Goal: Task Accomplishment & Management: Manage account settings

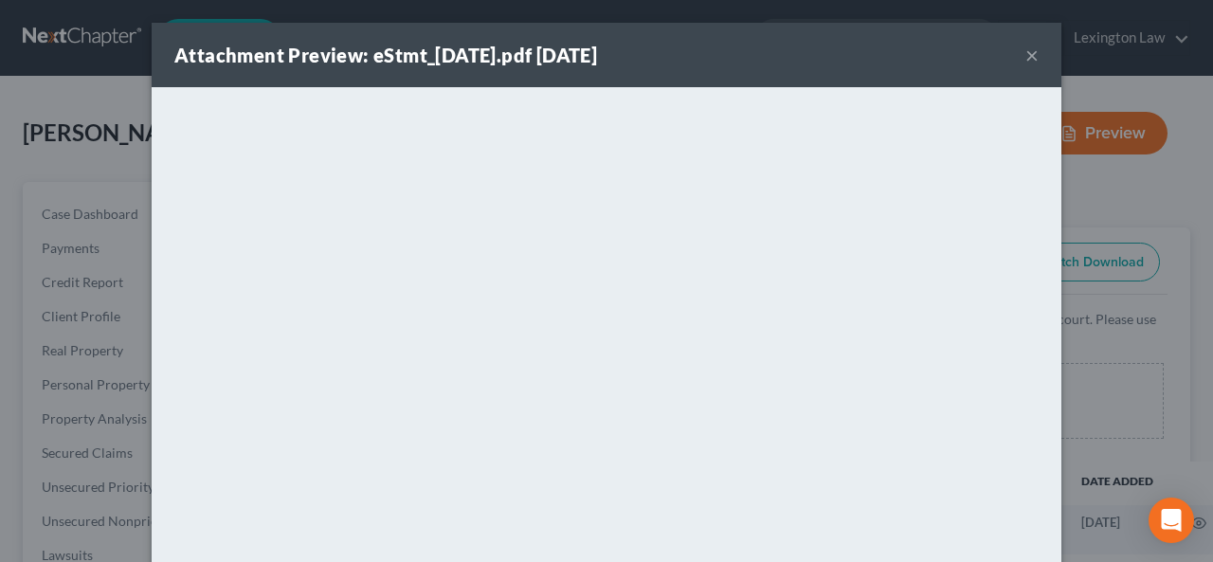
select select "14"
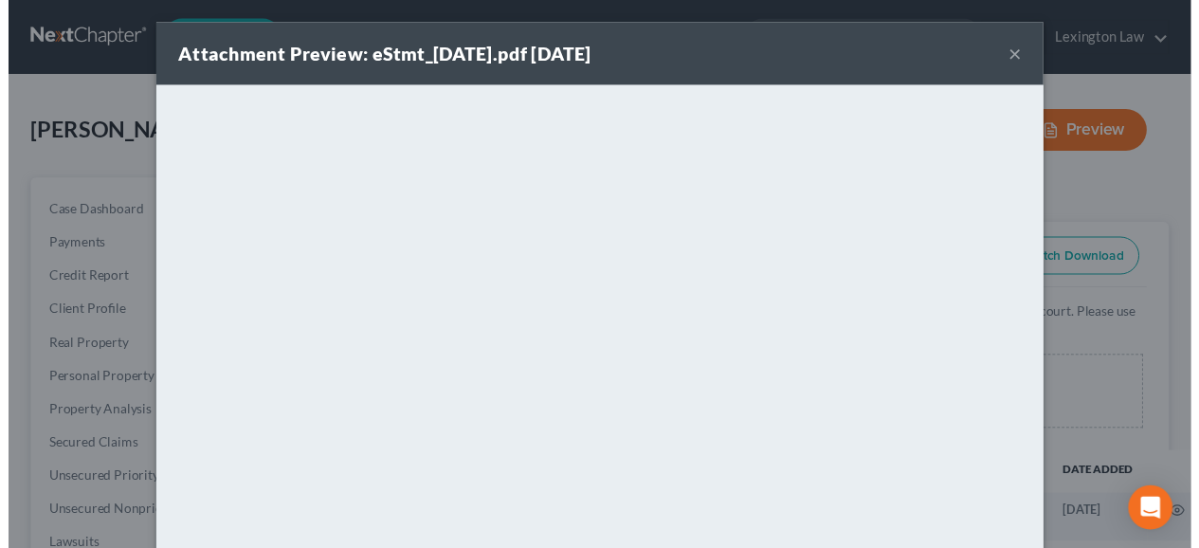
scroll to position [2233, 0]
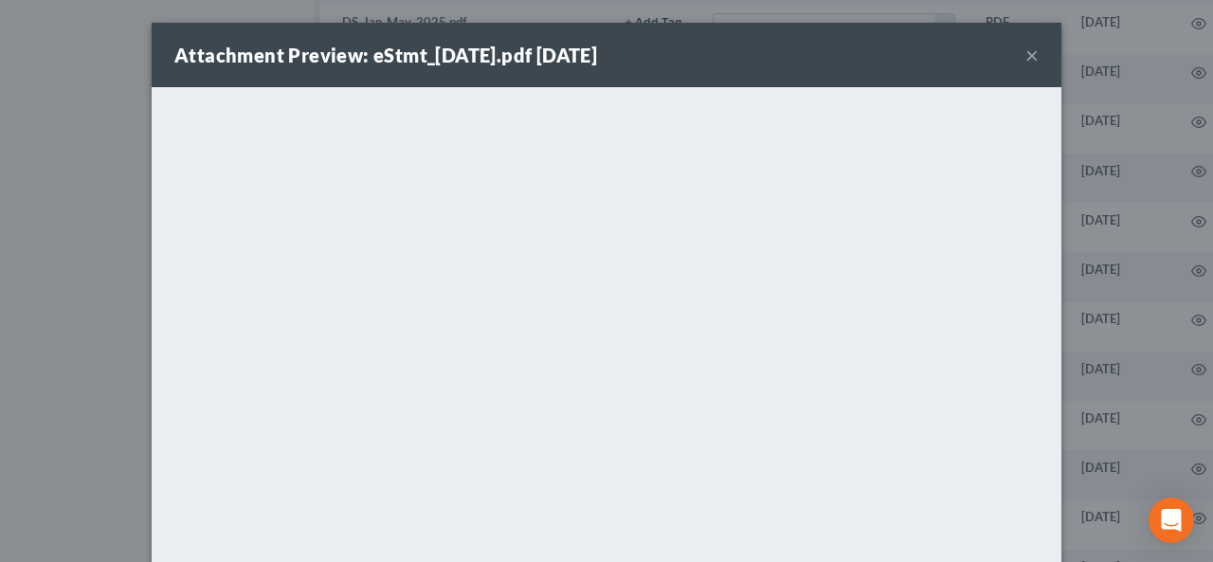
click at [1026, 48] on button "×" at bounding box center [1032, 55] width 13 height 23
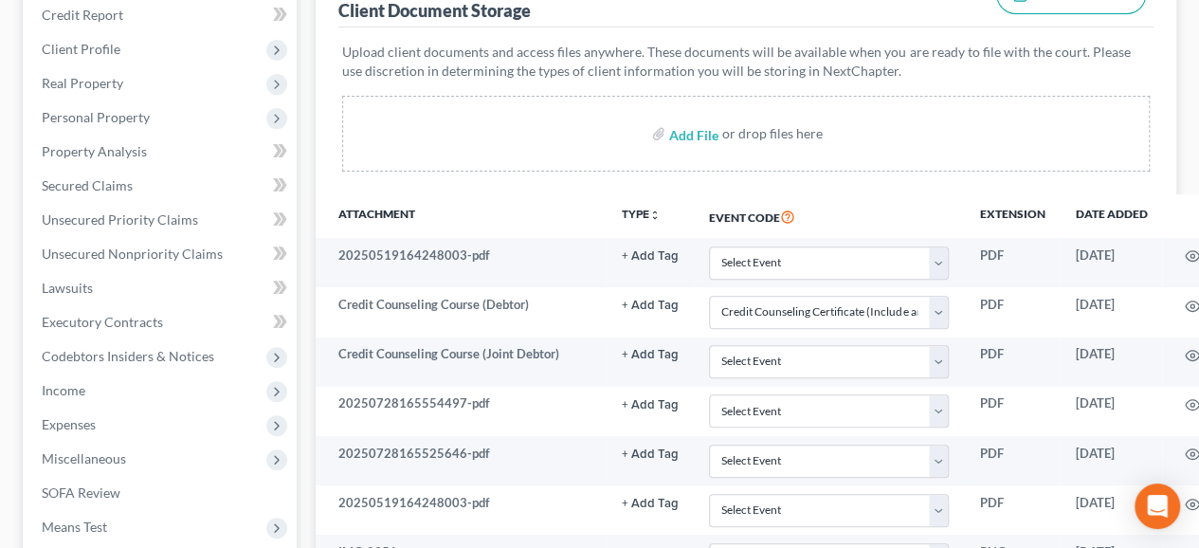
scroll to position [292, 0]
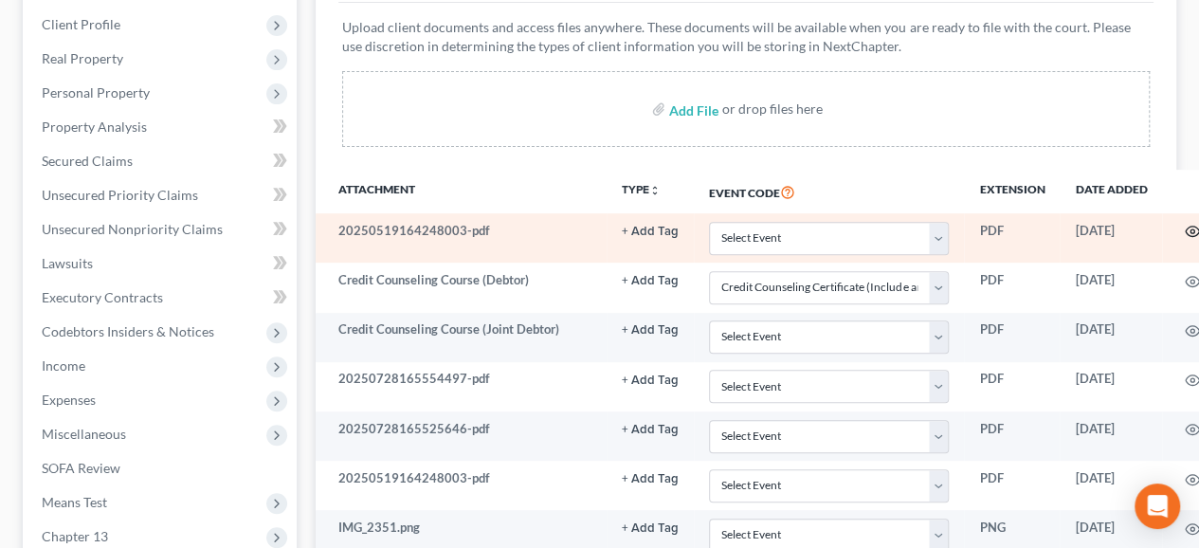
click at [1190, 229] on circle "button" at bounding box center [1192, 231] width 4 height 4
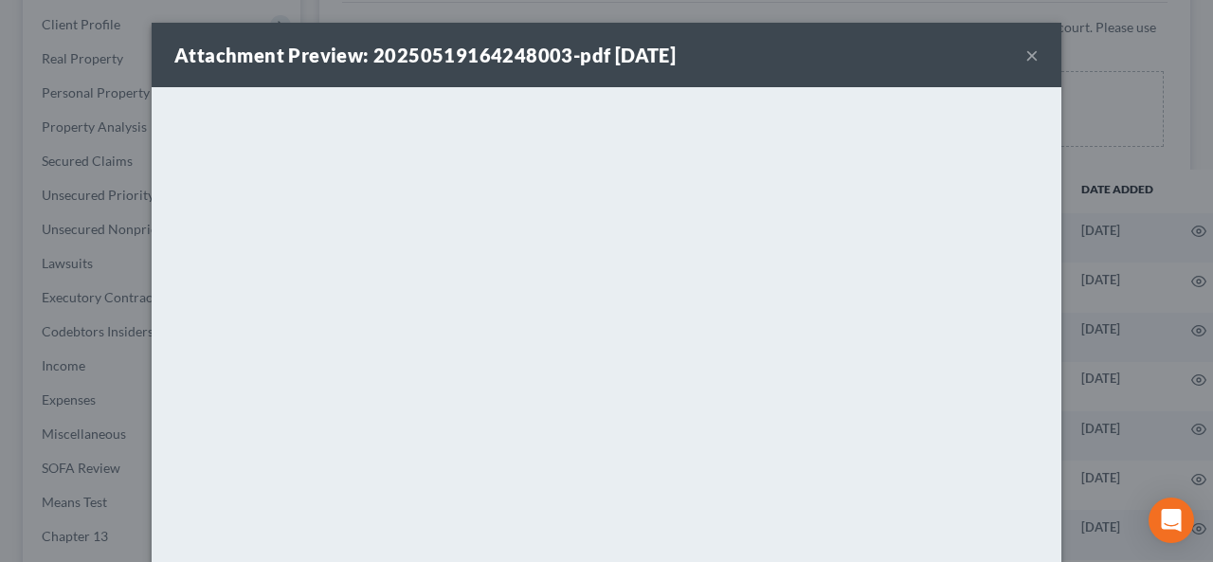
click at [1032, 58] on div "Attachment Preview: 20250519164248003-pdf [DATE] ×" at bounding box center [607, 55] width 910 height 64
click at [1026, 58] on button "×" at bounding box center [1032, 55] width 13 height 23
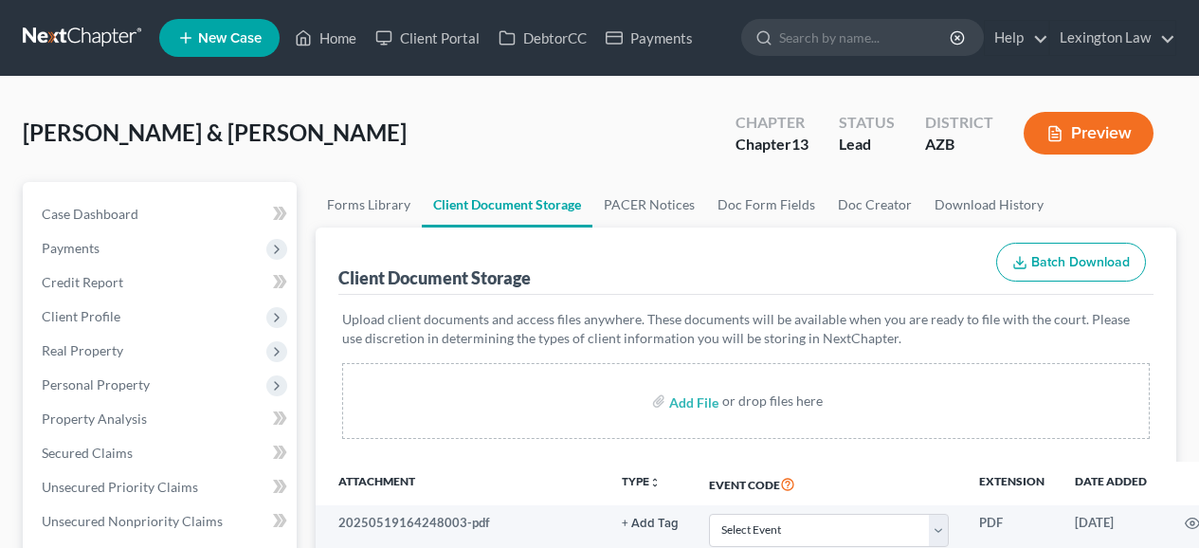
select select "14"
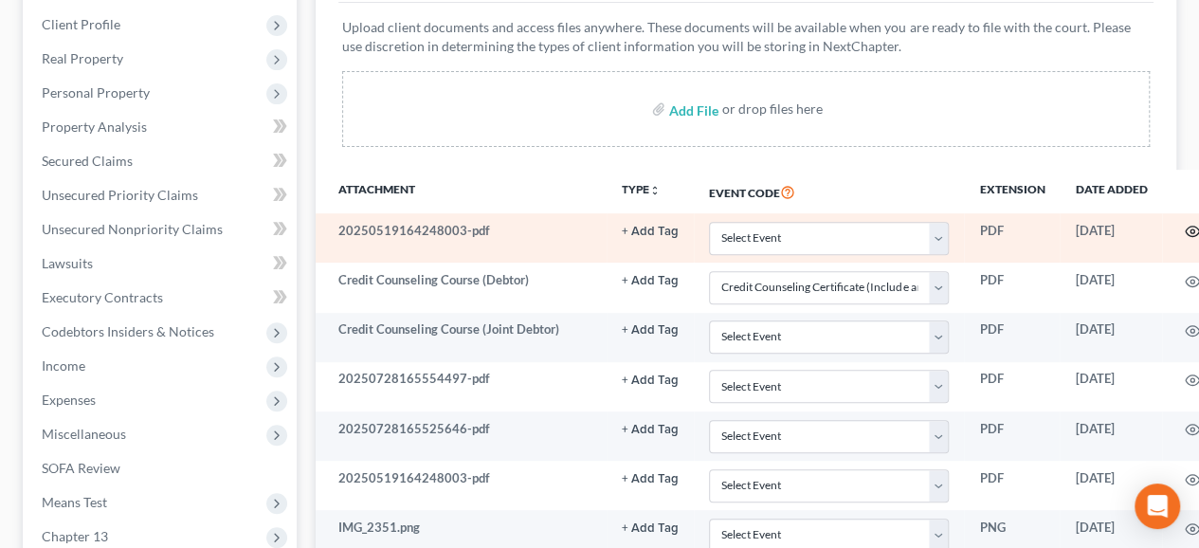
click at [1190, 231] on circle "button" at bounding box center [1192, 231] width 4 height 4
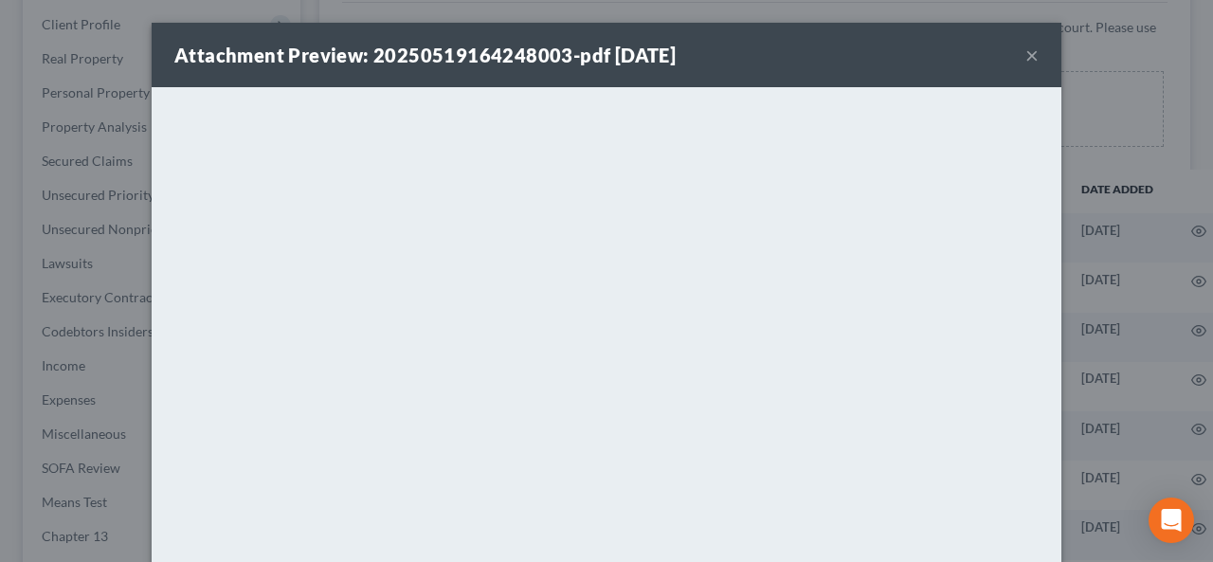
click at [1033, 52] on div "Attachment Preview: 20250519164248003-pdf [DATE] ×" at bounding box center [607, 55] width 910 height 64
click at [1026, 57] on button "×" at bounding box center [1032, 55] width 13 height 23
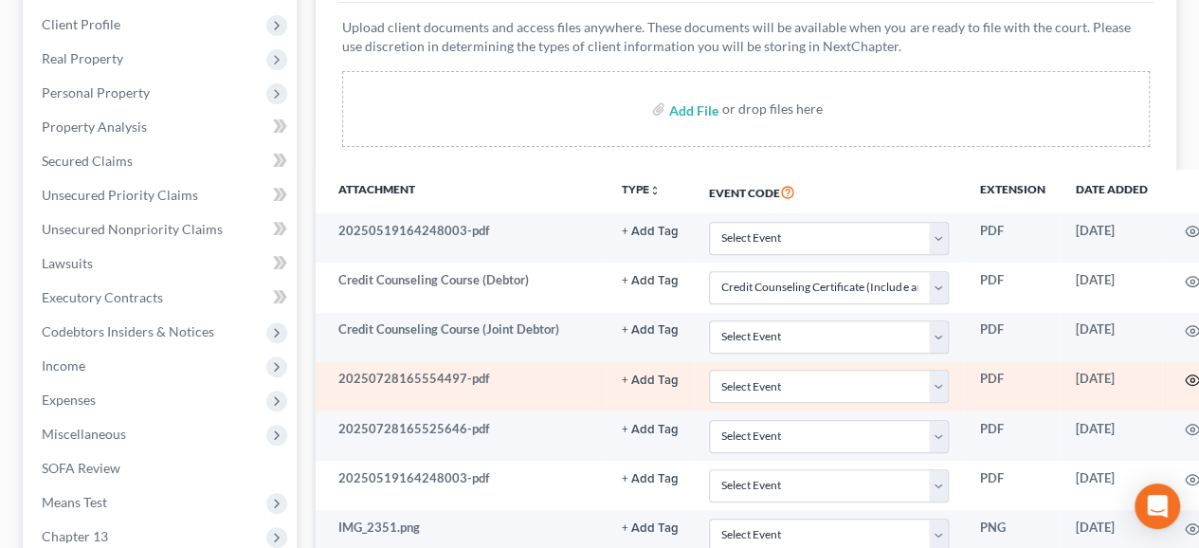
click at [1185, 372] on icon "button" at bounding box center [1192, 379] width 15 height 15
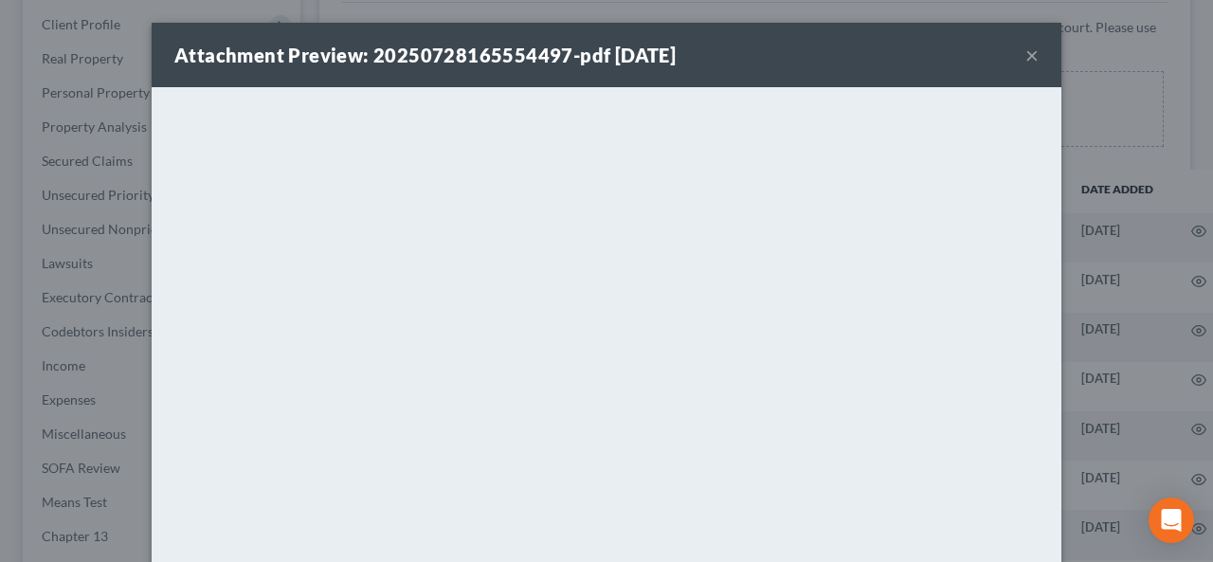
click at [1026, 57] on button "×" at bounding box center [1032, 55] width 13 height 23
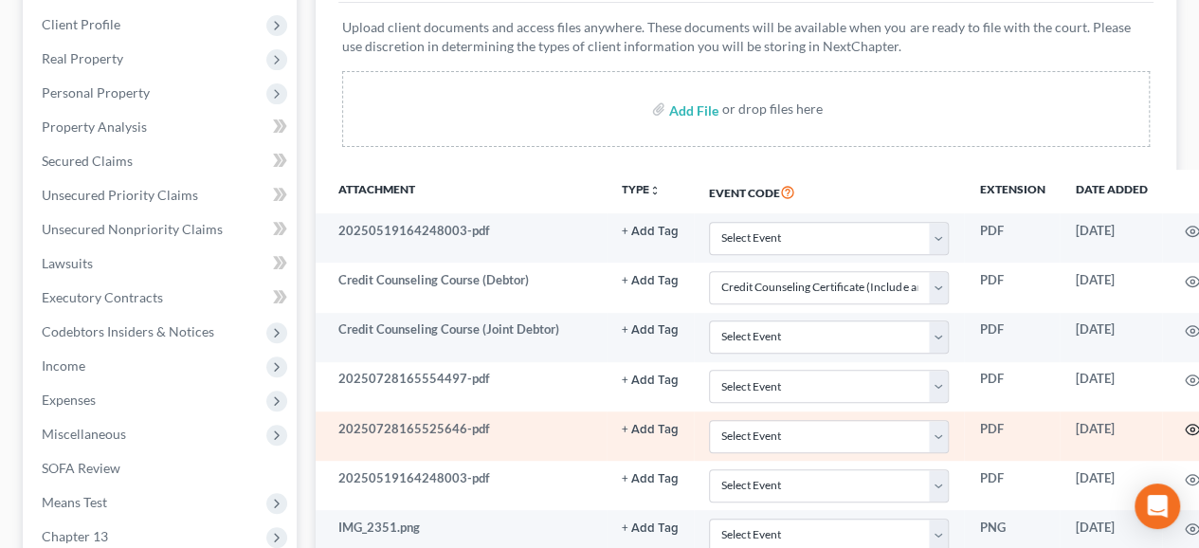
click at [1185, 423] on icon "button" at bounding box center [1192, 429] width 15 height 15
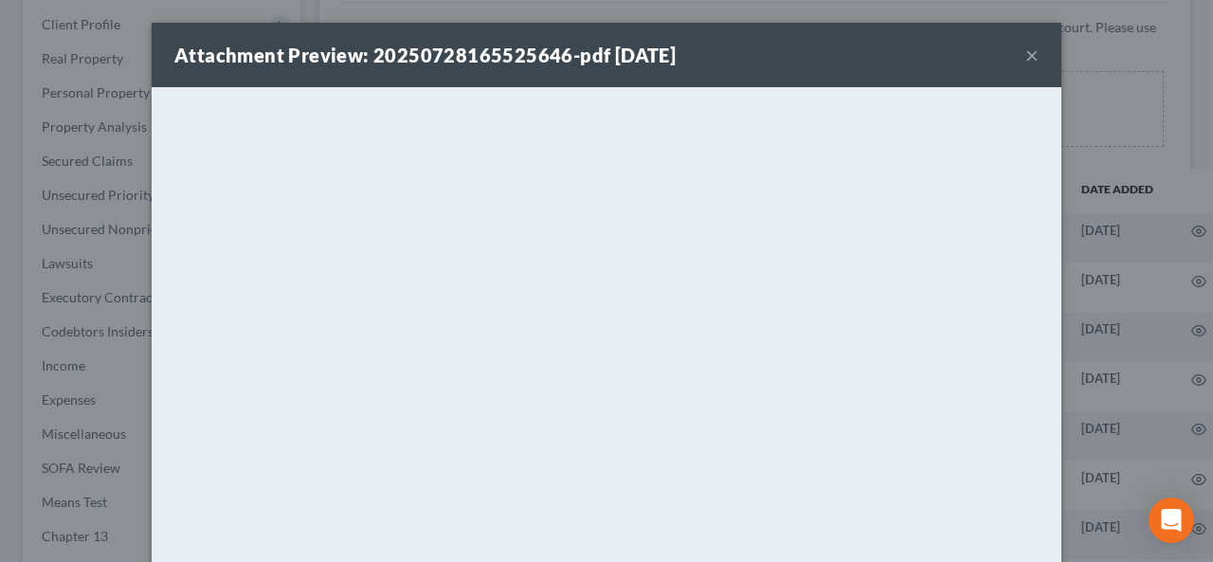
click at [1026, 53] on button "×" at bounding box center [1032, 55] width 13 height 23
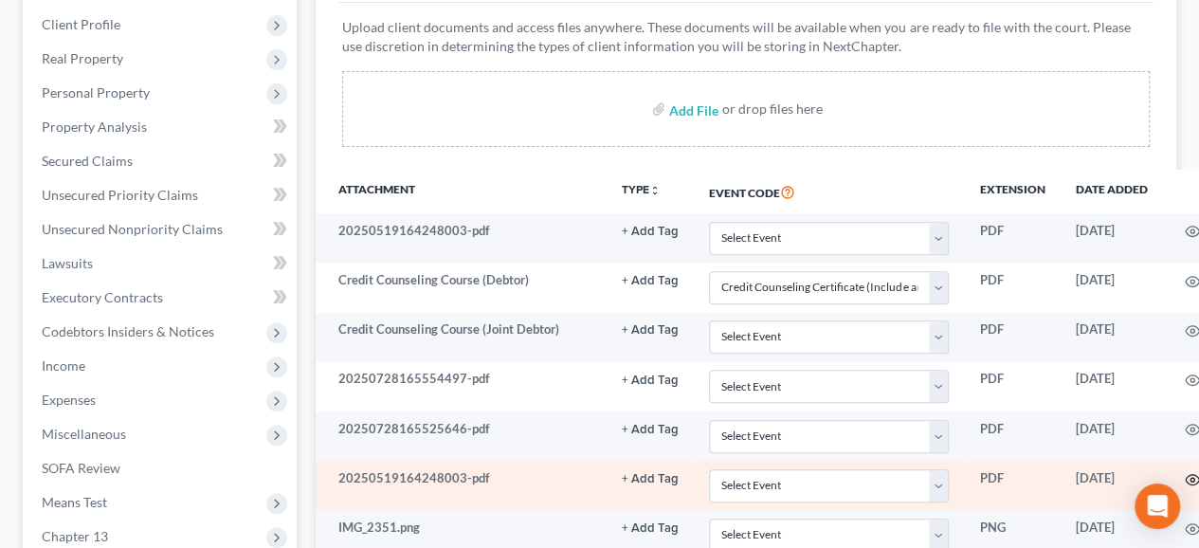
click at [1190, 474] on icon "button" at bounding box center [1193, 479] width 14 height 10
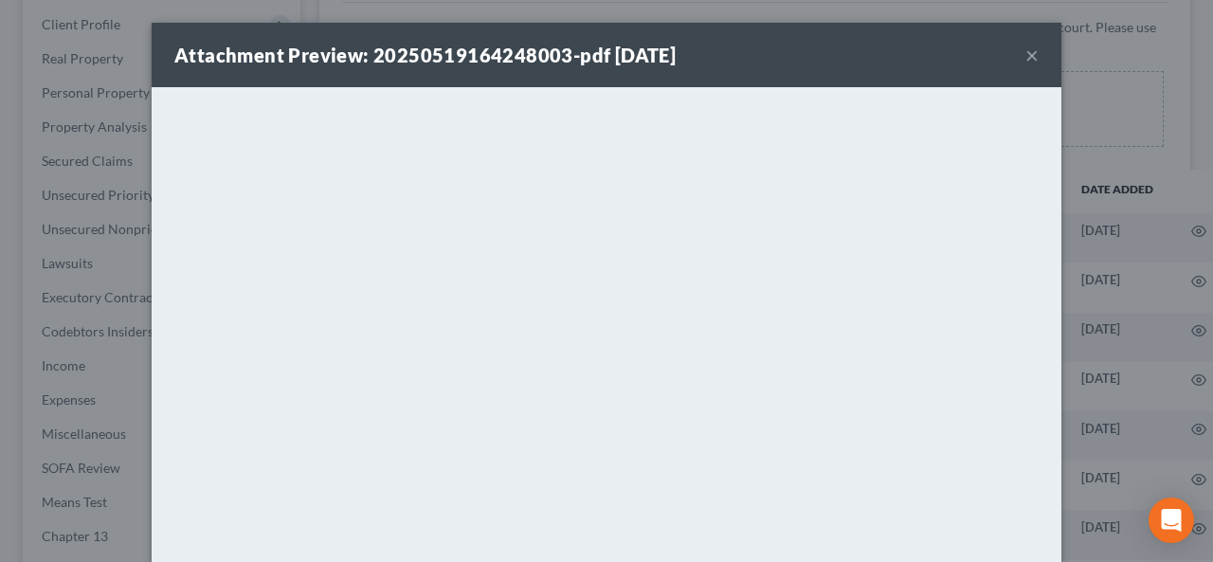
click at [1026, 53] on button "×" at bounding box center [1032, 55] width 13 height 23
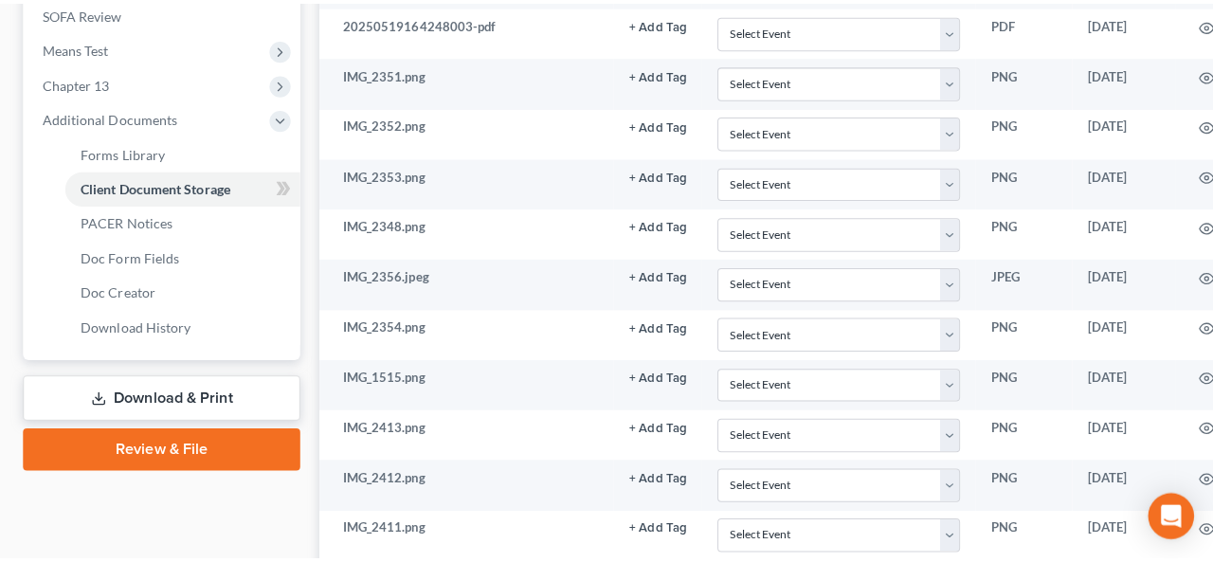
scroll to position [785, 0]
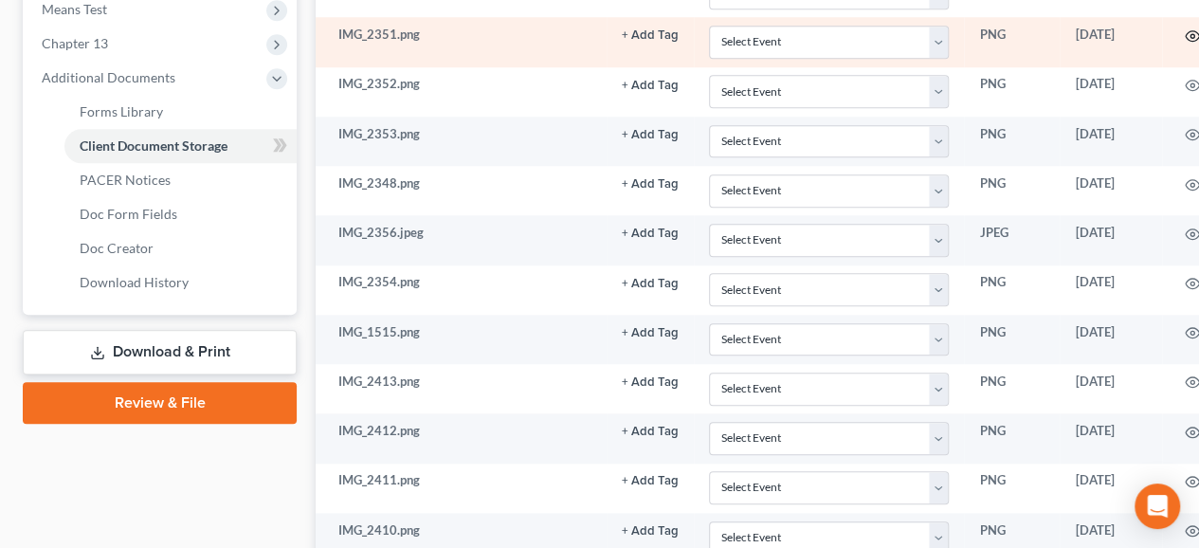
click at [1190, 34] on circle "button" at bounding box center [1192, 36] width 4 height 4
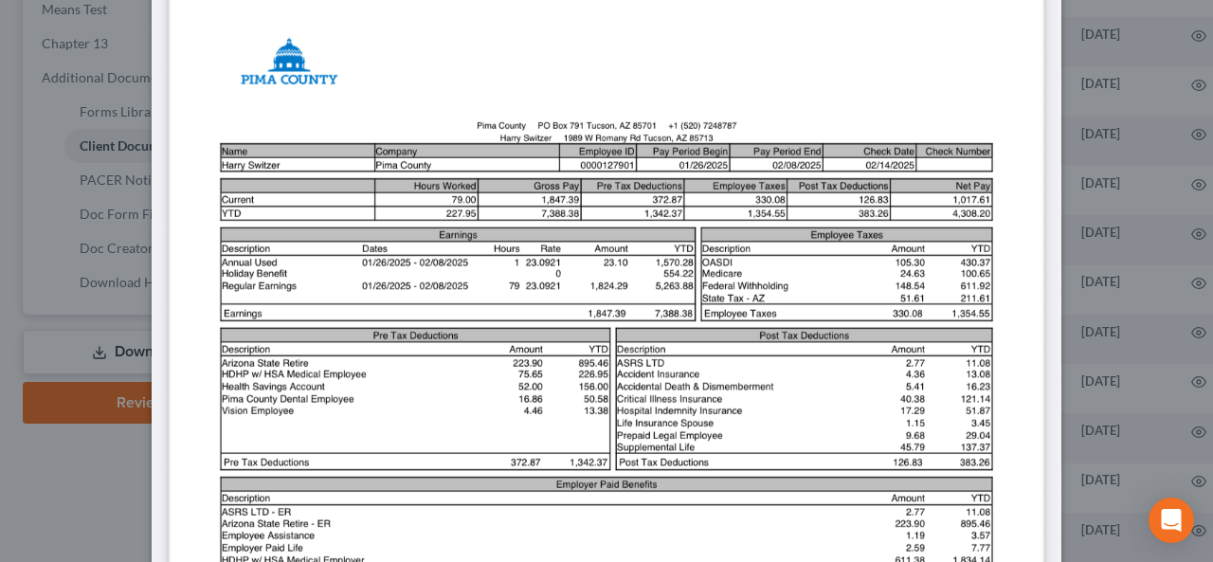
scroll to position [361, 0]
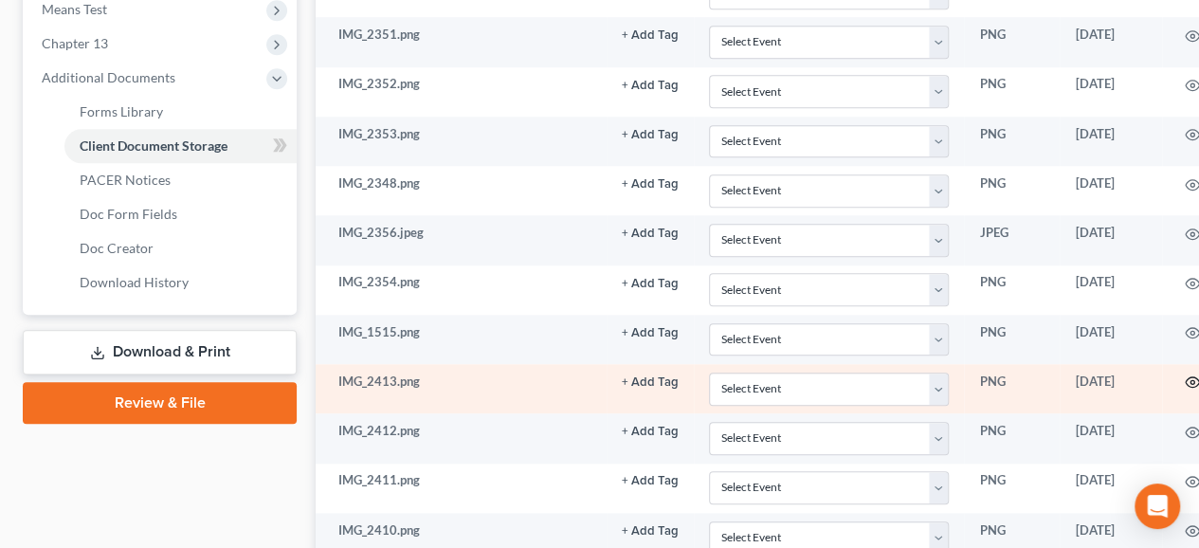
drag, startPoint x: 1202, startPoint y: 115, endPoint x: 1185, endPoint y: 366, distance: 251.7
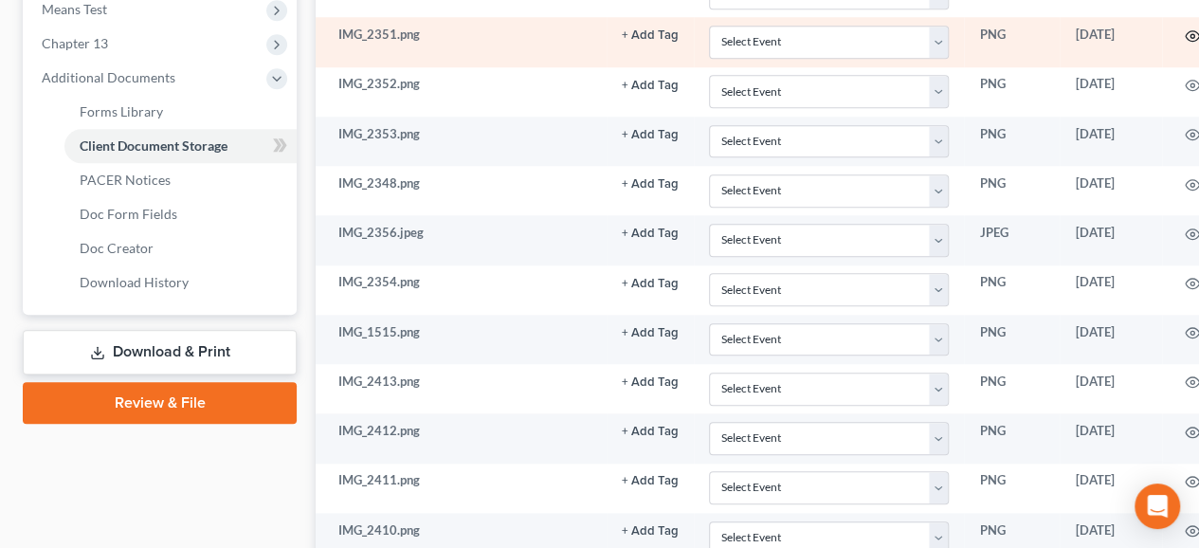
click at [1185, 30] on icon "button" at bounding box center [1192, 35] width 15 height 15
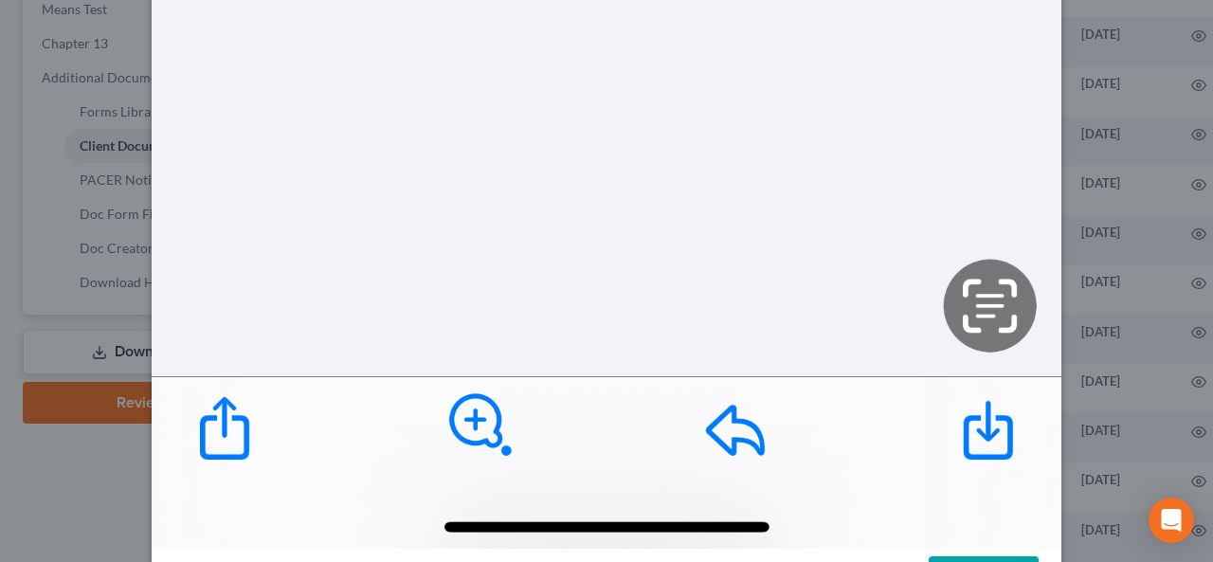
scroll to position [1587, 0]
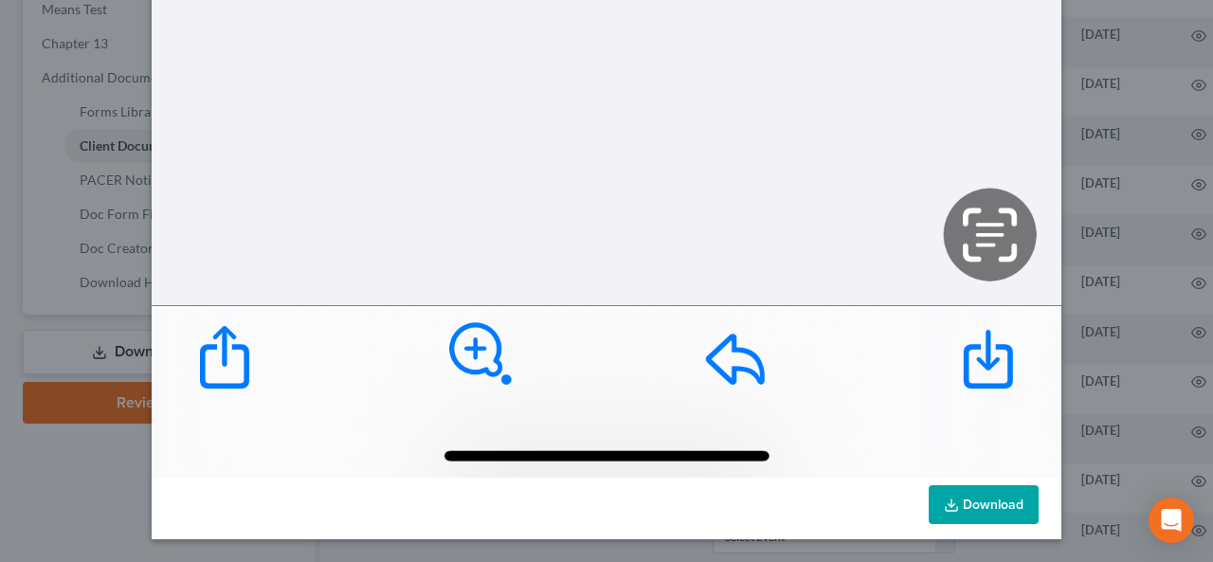
click at [988, 498] on link "Download" at bounding box center [984, 505] width 110 height 40
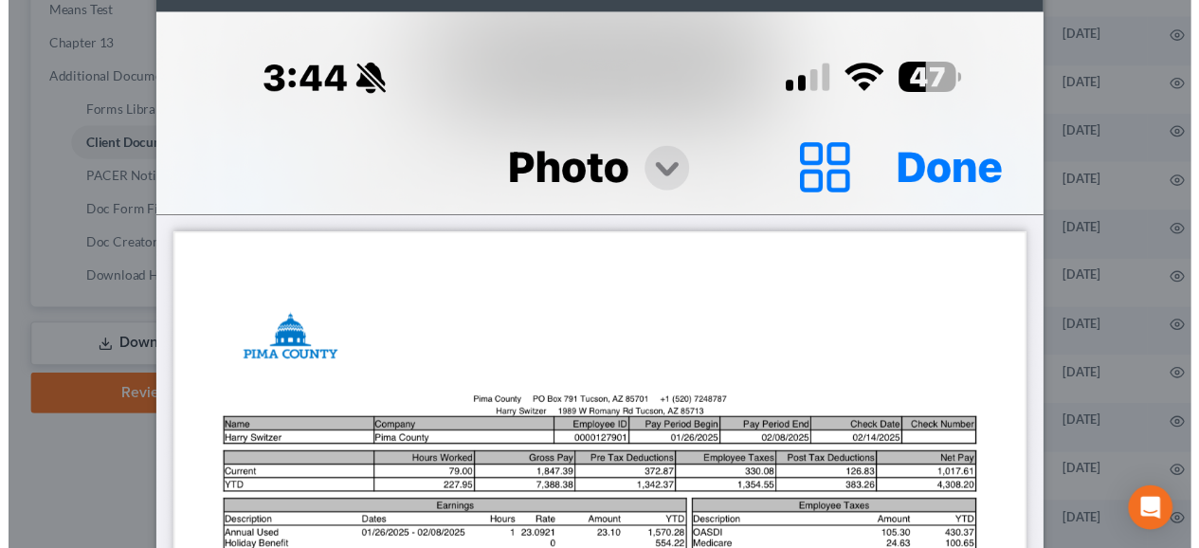
scroll to position [0, 0]
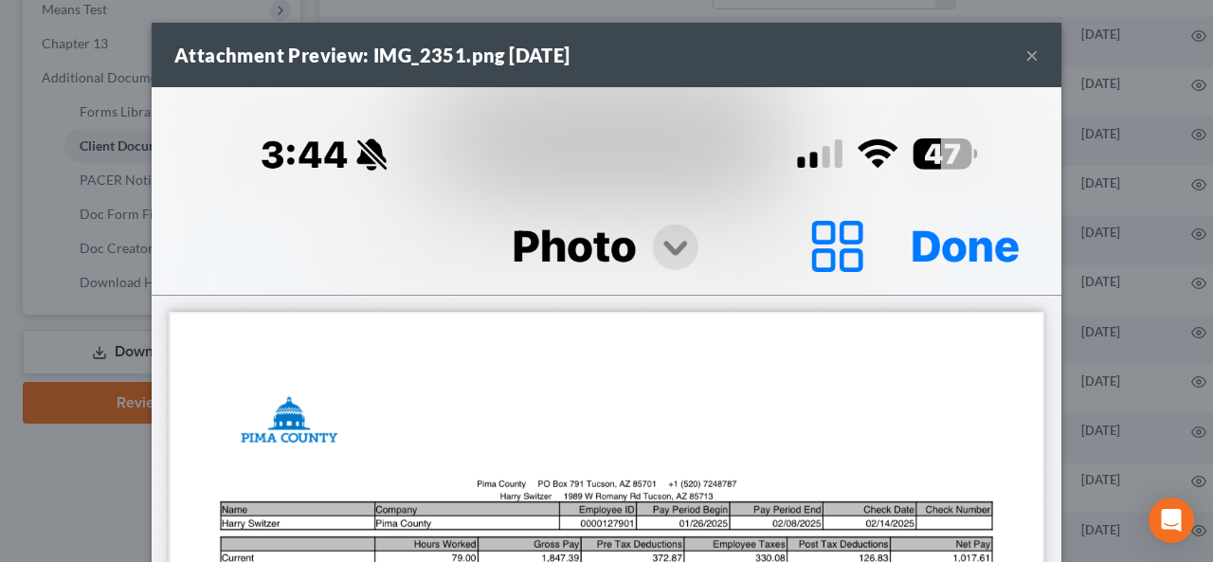
click at [1026, 56] on button "×" at bounding box center [1032, 55] width 13 height 23
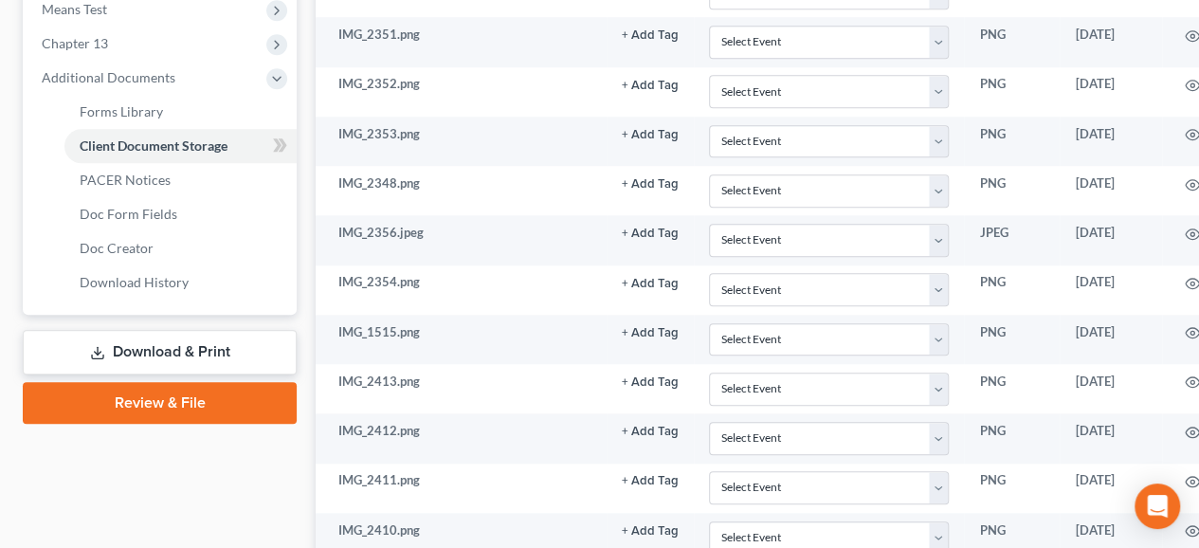
scroll to position [785, 116]
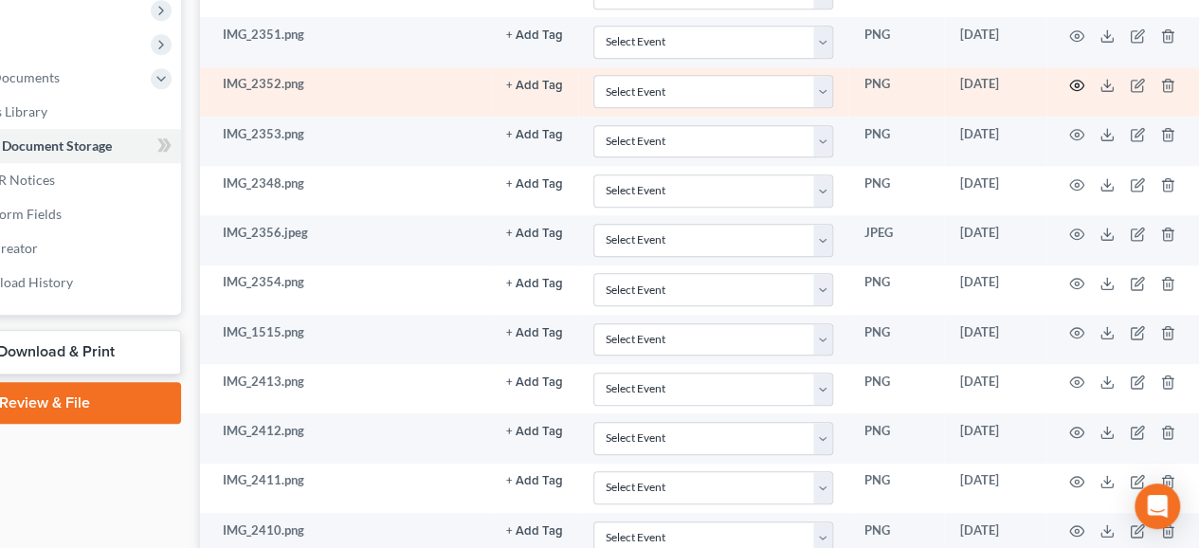
click at [1072, 81] on icon "button" at bounding box center [1077, 86] width 14 height 10
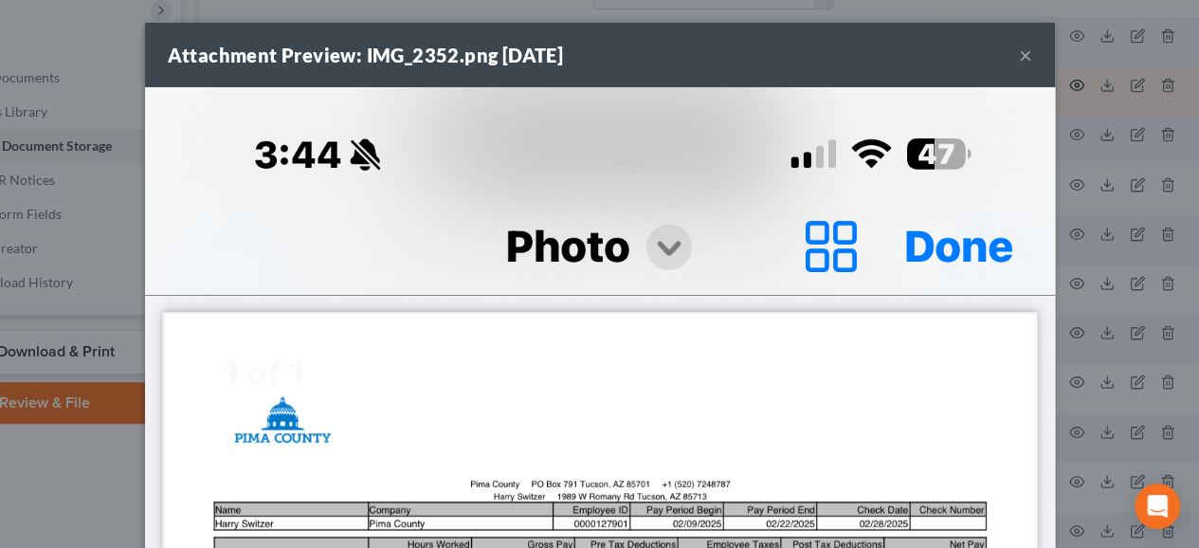
scroll to position [785, 104]
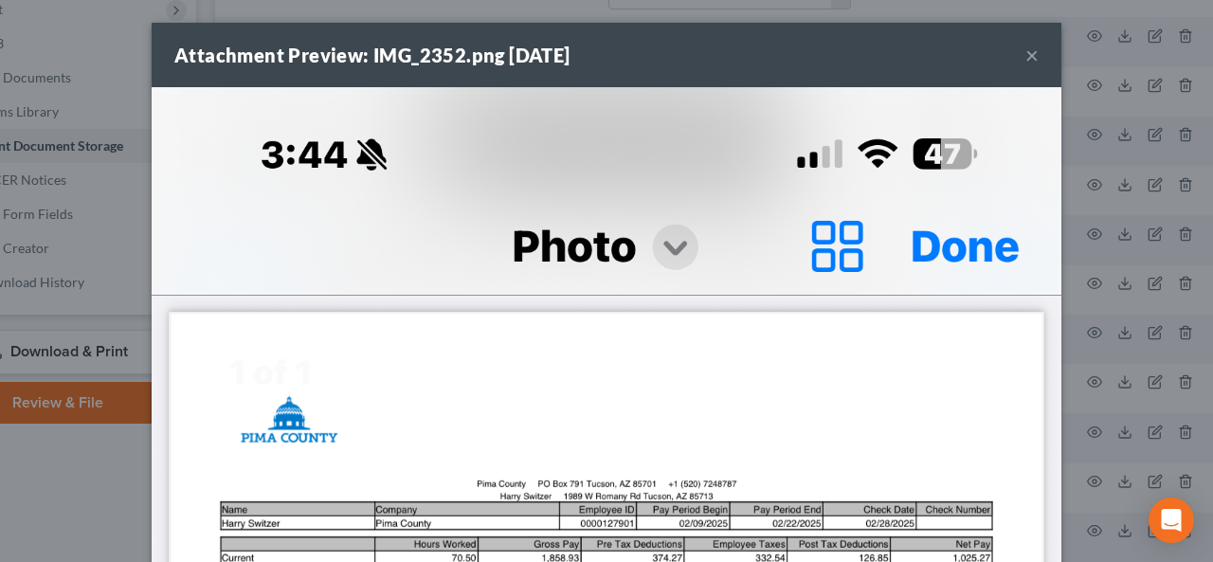
click at [1026, 56] on button "×" at bounding box center [1032, 55] width 13 height 23
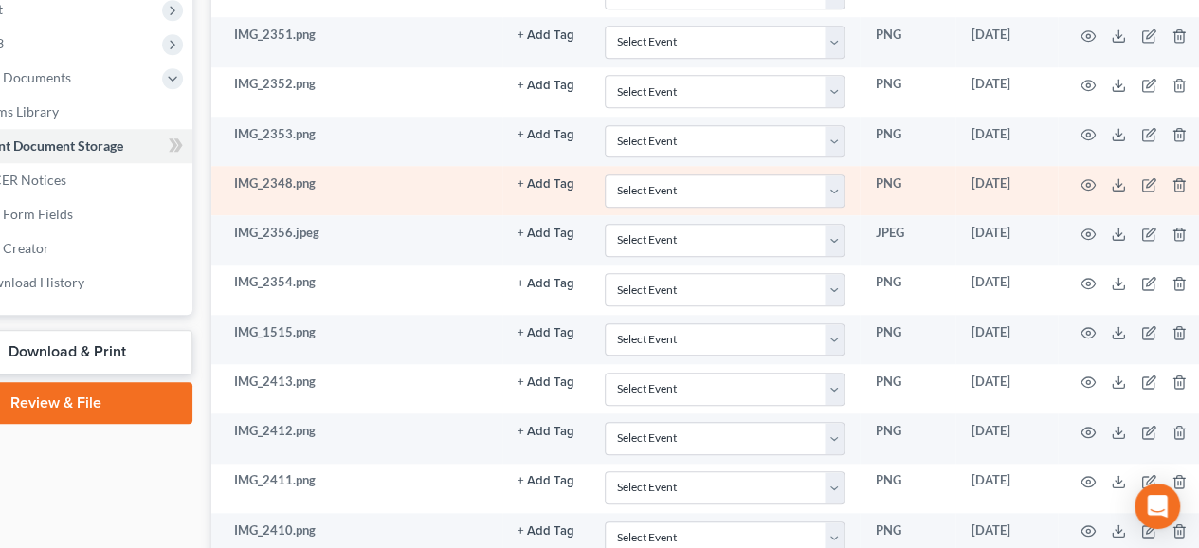
click at [1000, 194] on td "[DATE]" at bounding box center [1006, 190] width 102 height 49
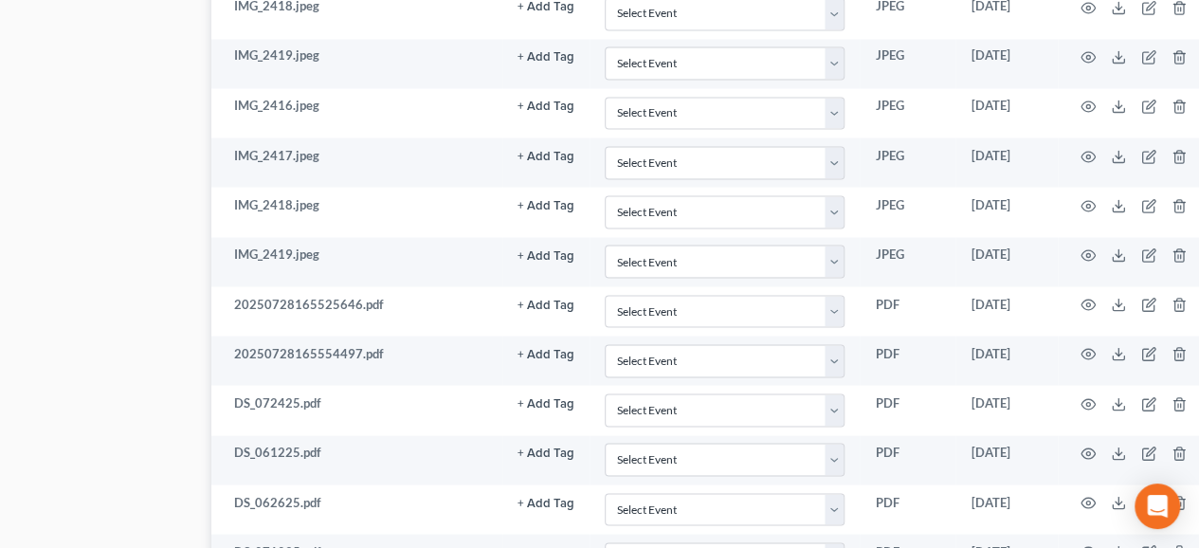
scroll to position [1662, 104]
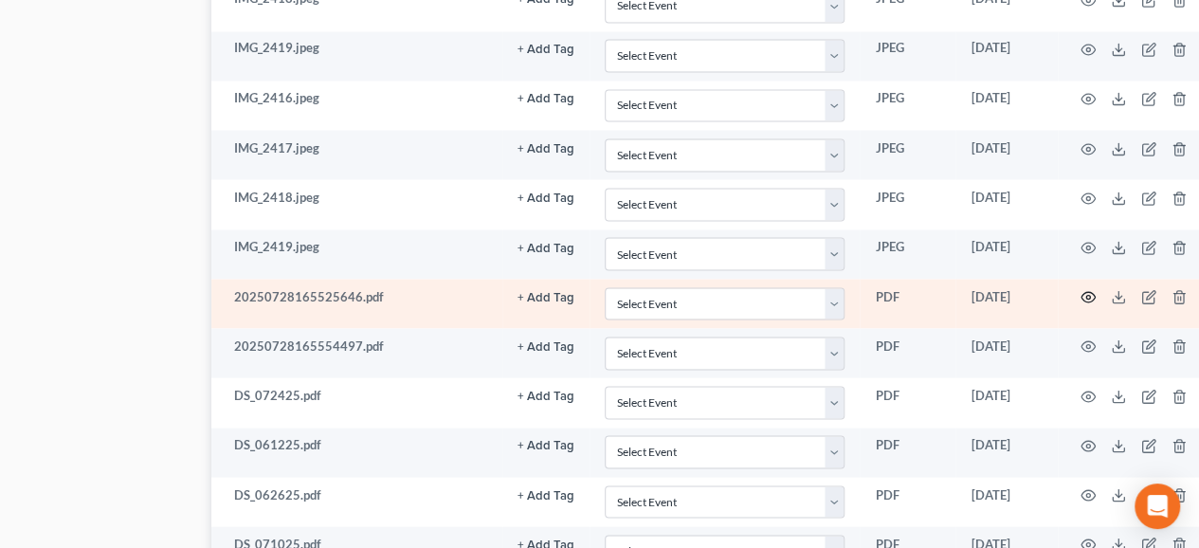
click at [1086, 295] on circle "button" at bounding box center [1088, 297] width 4 height 4
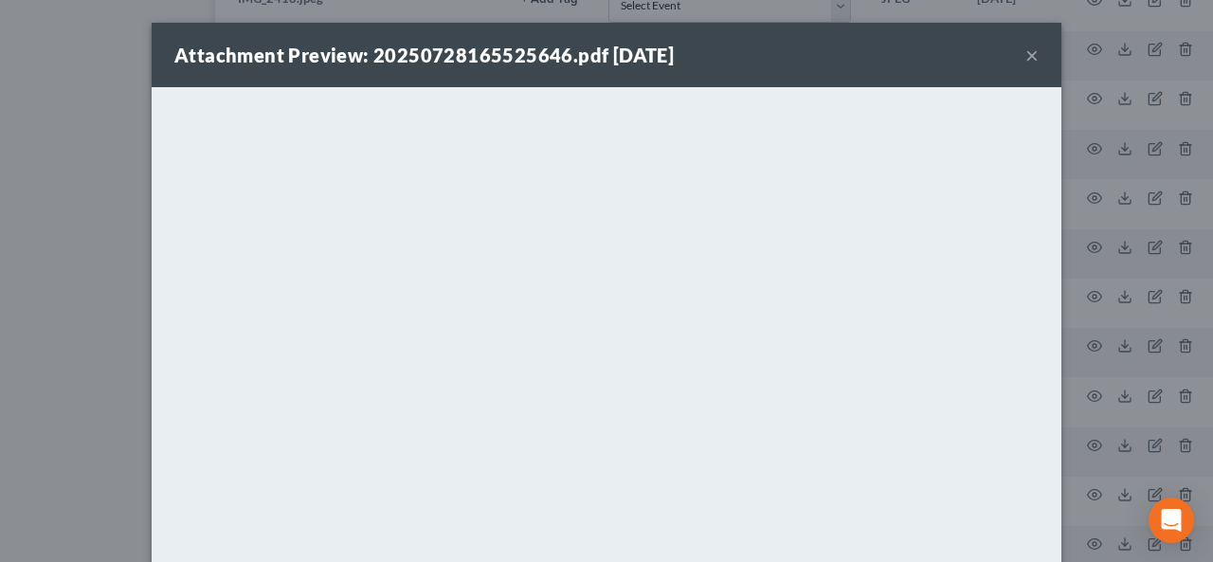
click at [1027, 56] on button "×" at bounding box center [1032, 55] width 13 height 23
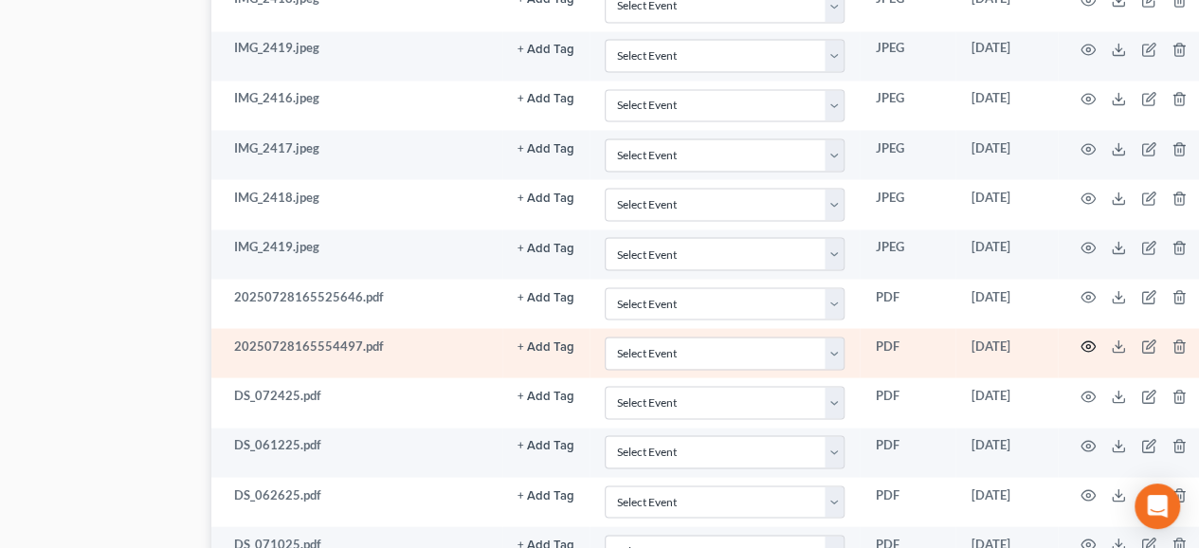
click at [1081, 338] on icon "button" at bounding box center [1087, 345] width 15 height 15
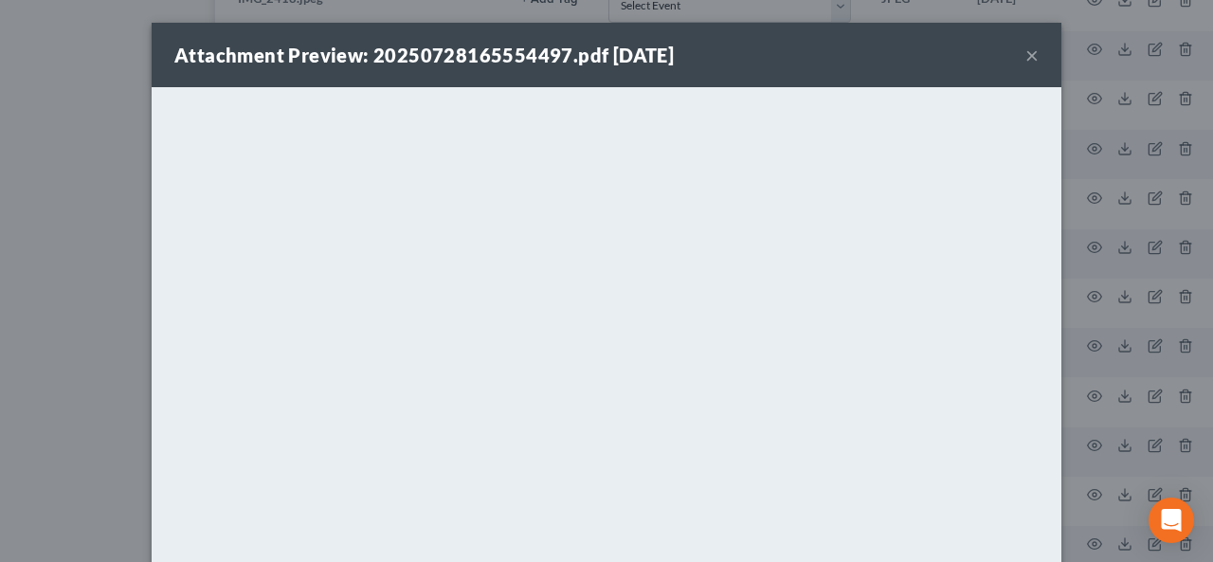
click at [1026, 54] on button "×" at bounding box center [1032, 55] width 13 height 23
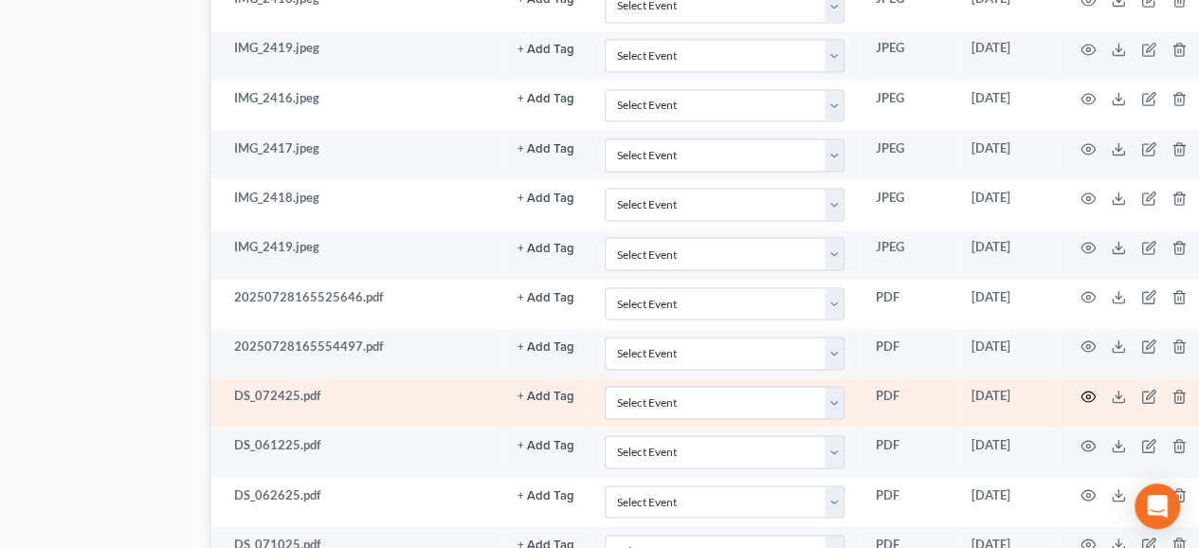
click at [1084, 389] on icon "button" at bounding box center [1087, 396] width 15 height 15
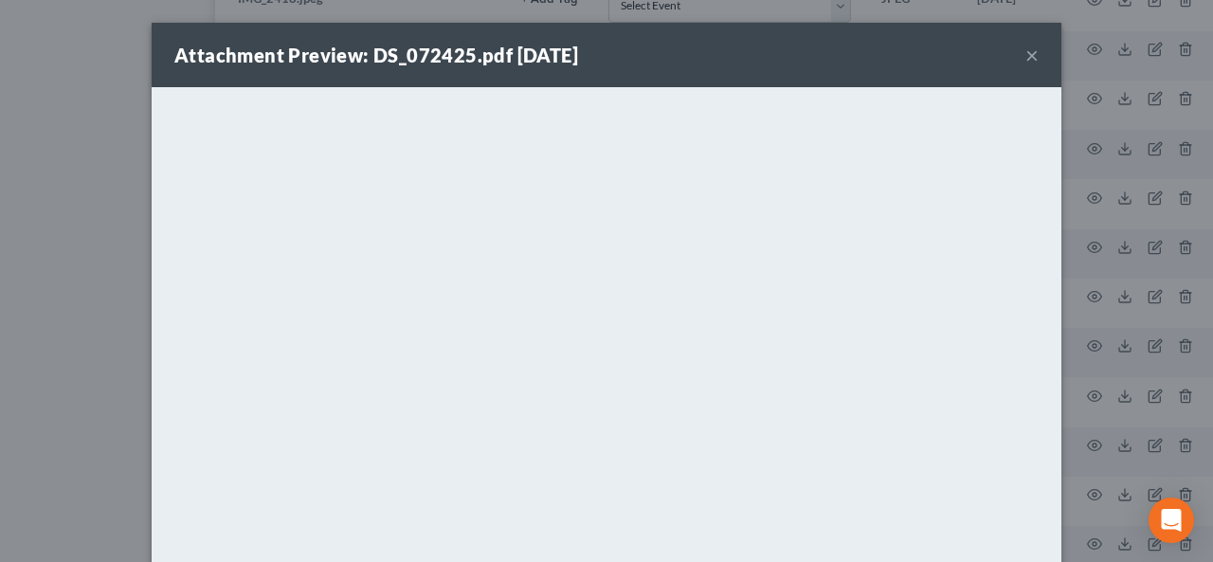
click at [1026, 52] on button "×" at bounding box center [1032, 55] width 13 height 23
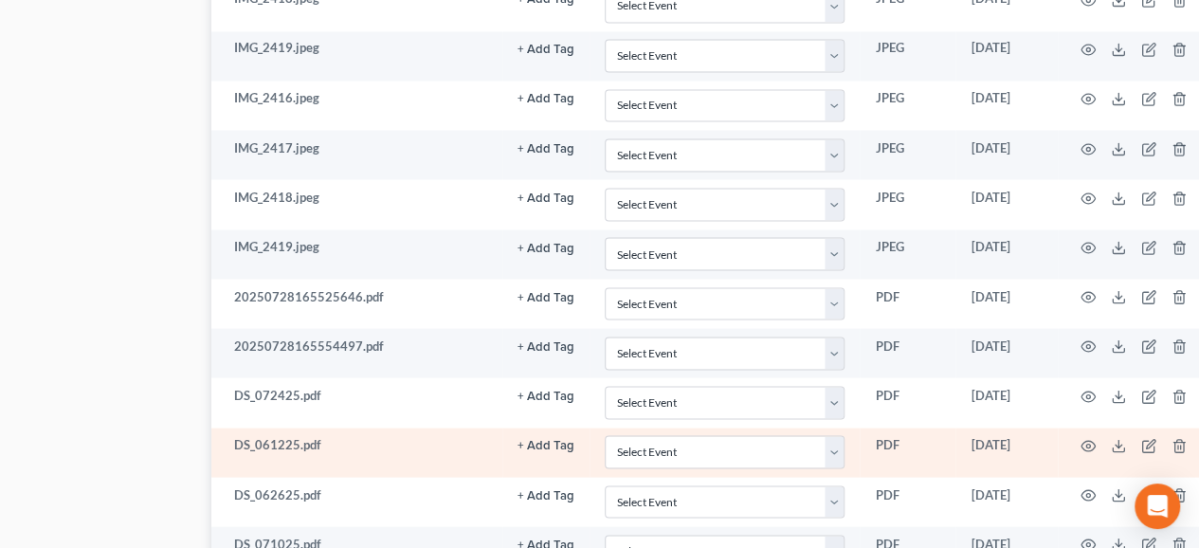
click at [1072, 427] on td at bounding box center [1137, 451] width 159 height 49
click at [1080, 438] on icon "button" at bounding box center [1087, 445] width 15 height 15
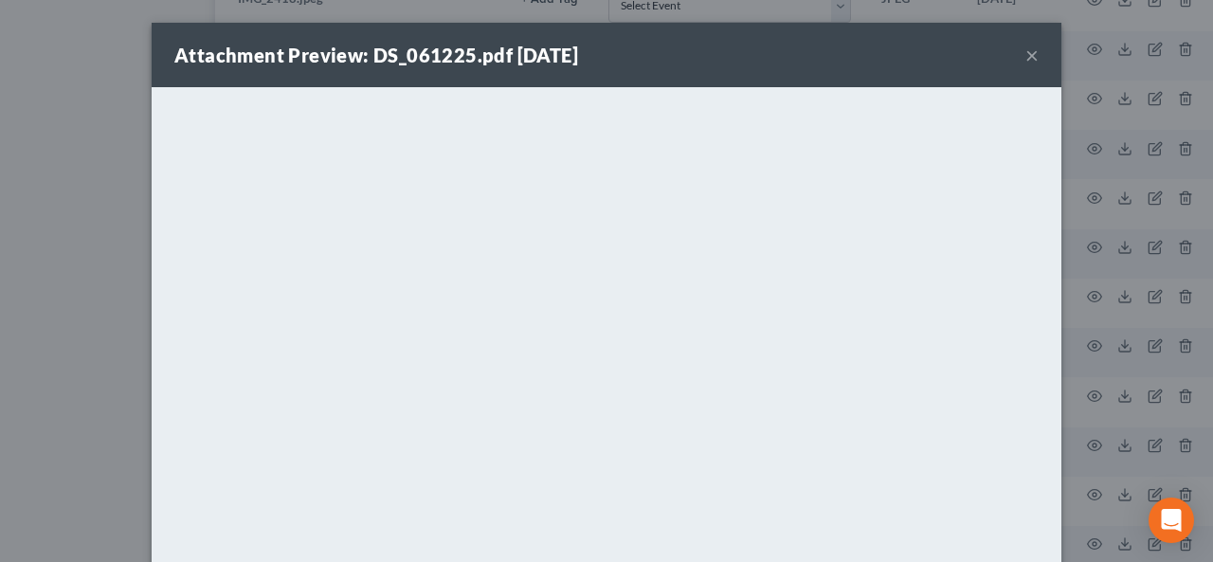
click at [1026, 56] on button "×" at bounding box center [1032, 55] width 13 height 23
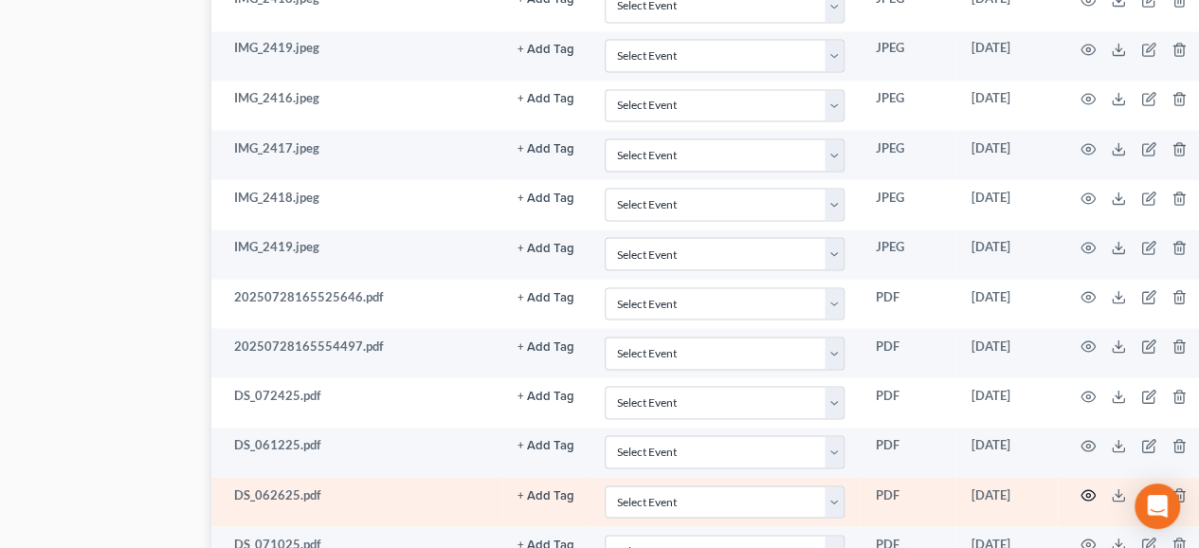
click at [1083, 487] on icon "button" at bounding box center [1087, 494] width 15 height 15
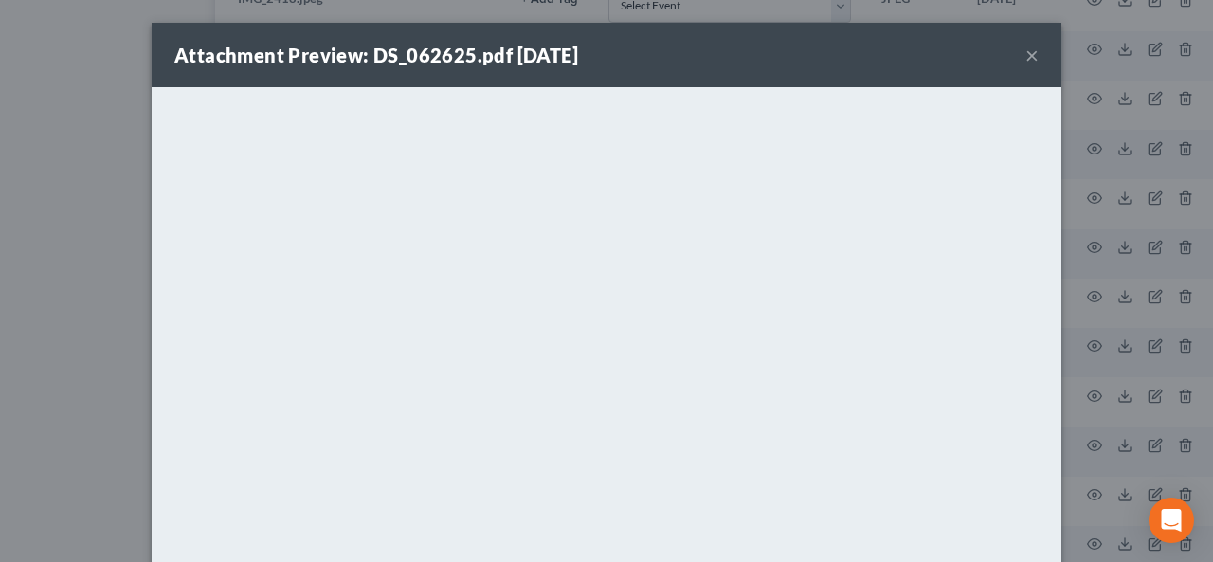
click at [1026, 56] on button "×" at bounding box center [1032, 55] width 13 height 23
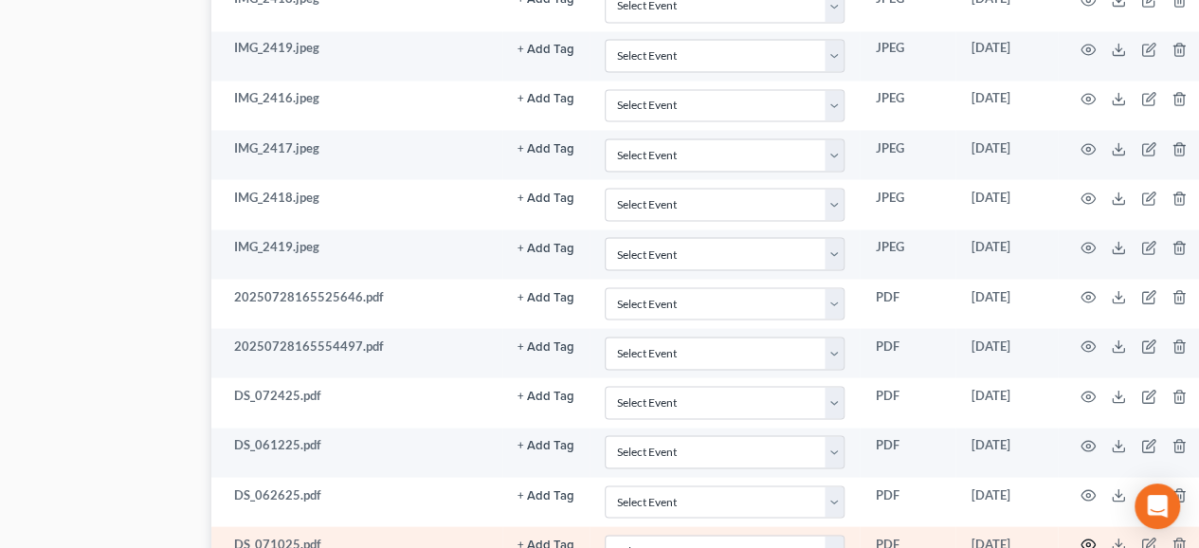
click at [1080, 536] on icon "button" at bounding box center [1087, 543] width 15 height 15
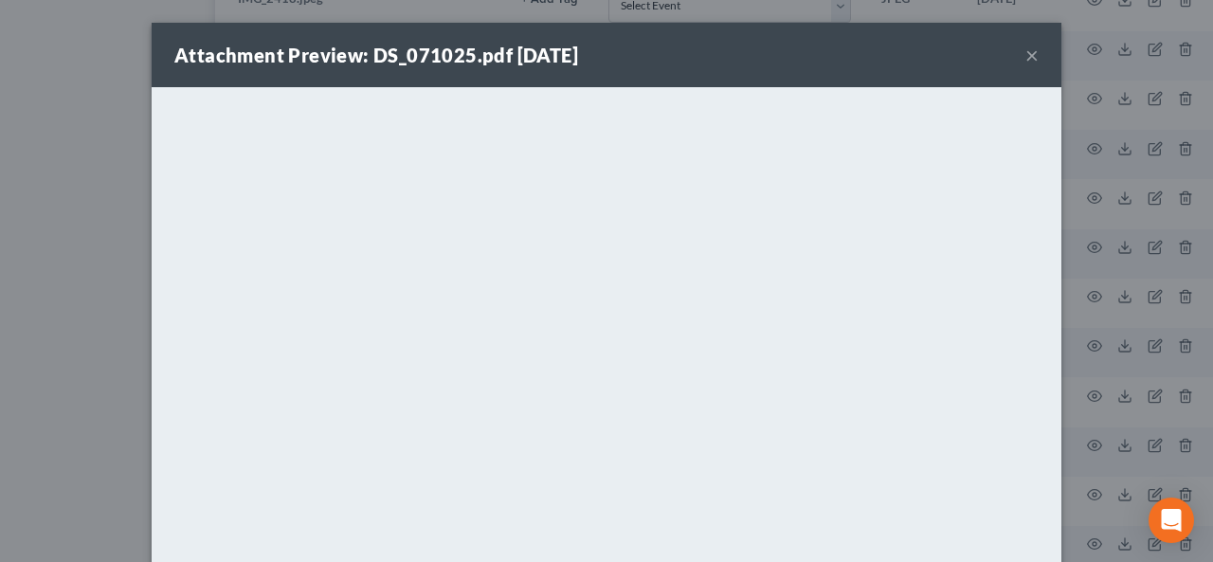
click at [1028, 53] on button "×" at bounding box center [1032, 55] width 13 height 23
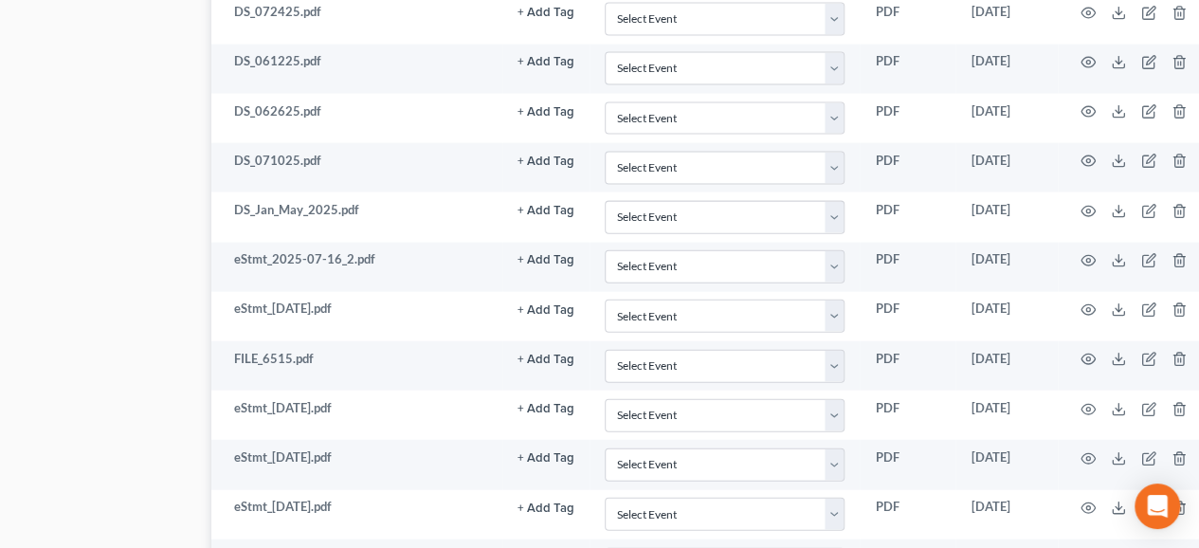
scroll to position [2112, 104]
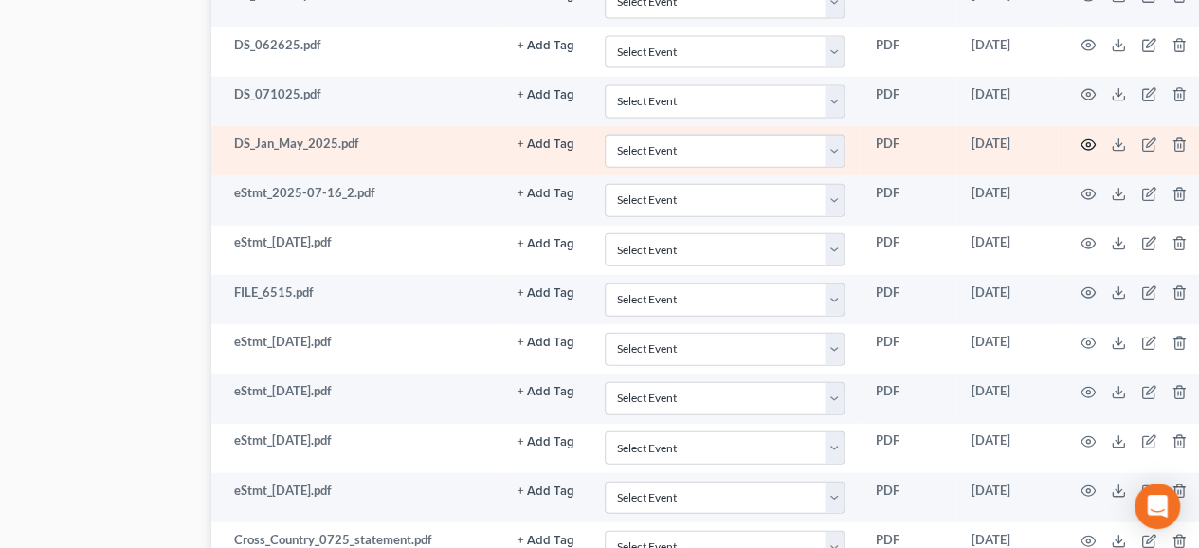
click at [1080, 137] on icon "button" at bounding box center [1087, 144] width 15 height 15
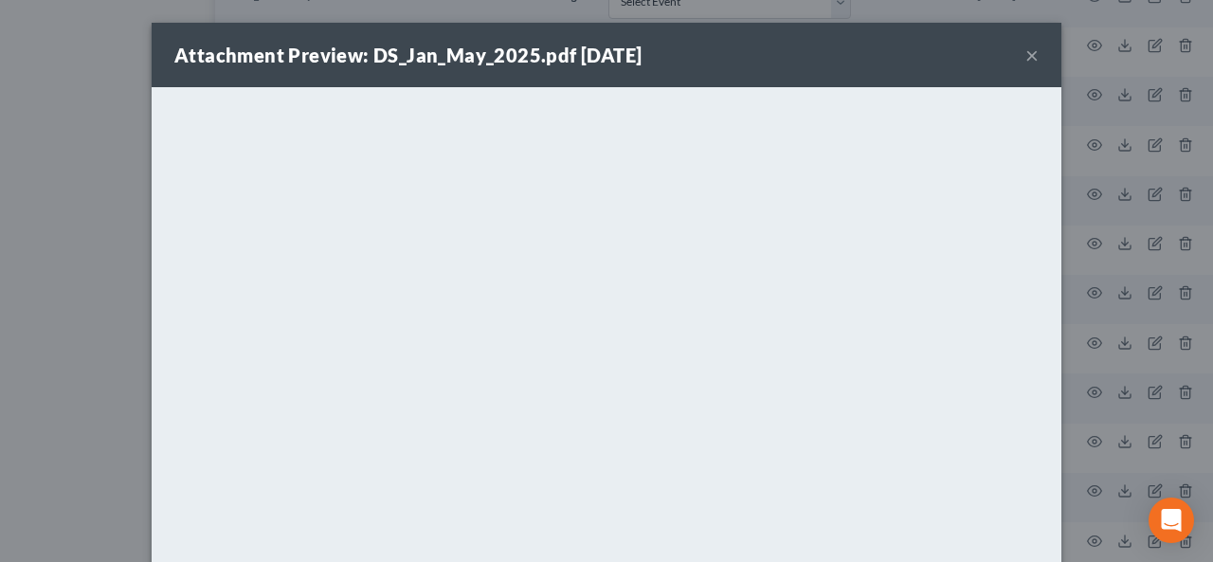
click at [1026, 52] on button "×" at bounding box center [1032, 55] width 13 height 23
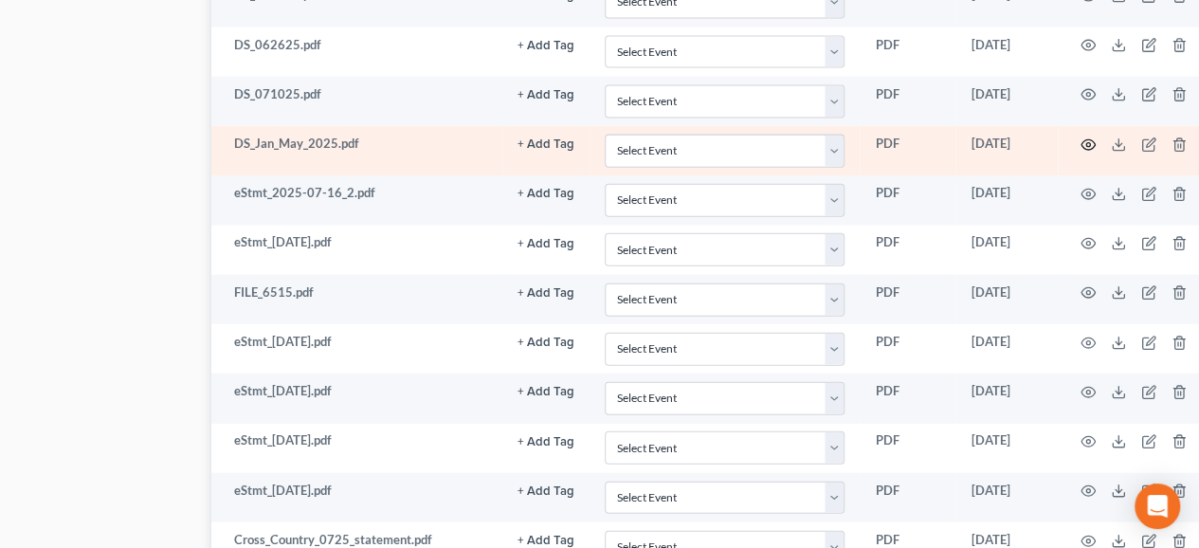
click at [1081, 139] on icon "button" at bounding box center [1088, 144] width 14 height 10
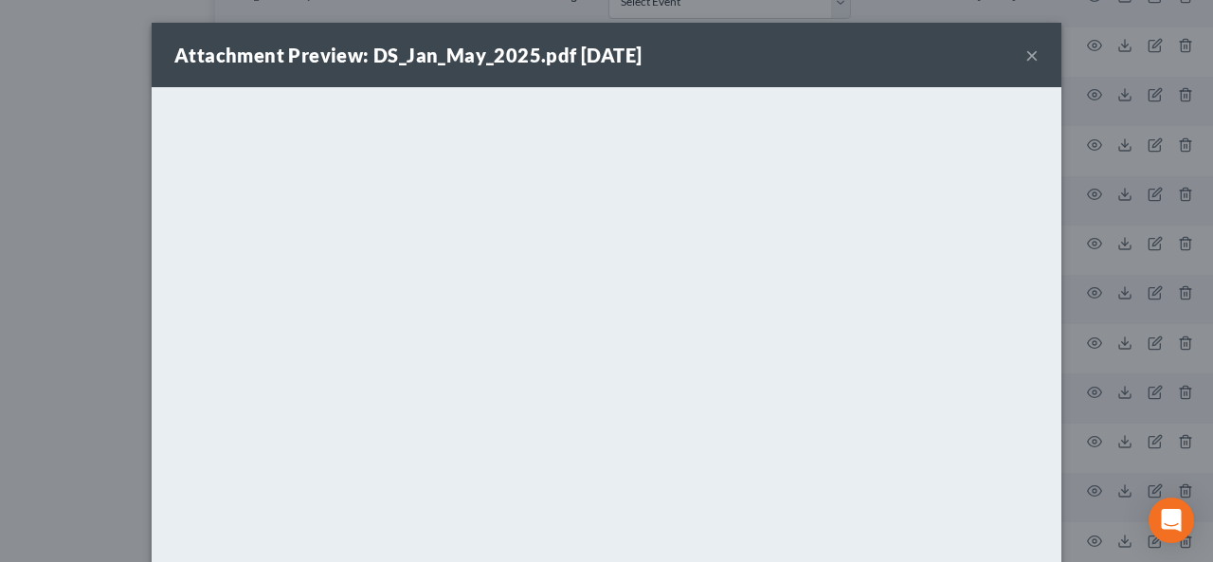
click at [1026, 53] on button "×" at bounding box center [1032, 55] width 13 height 23
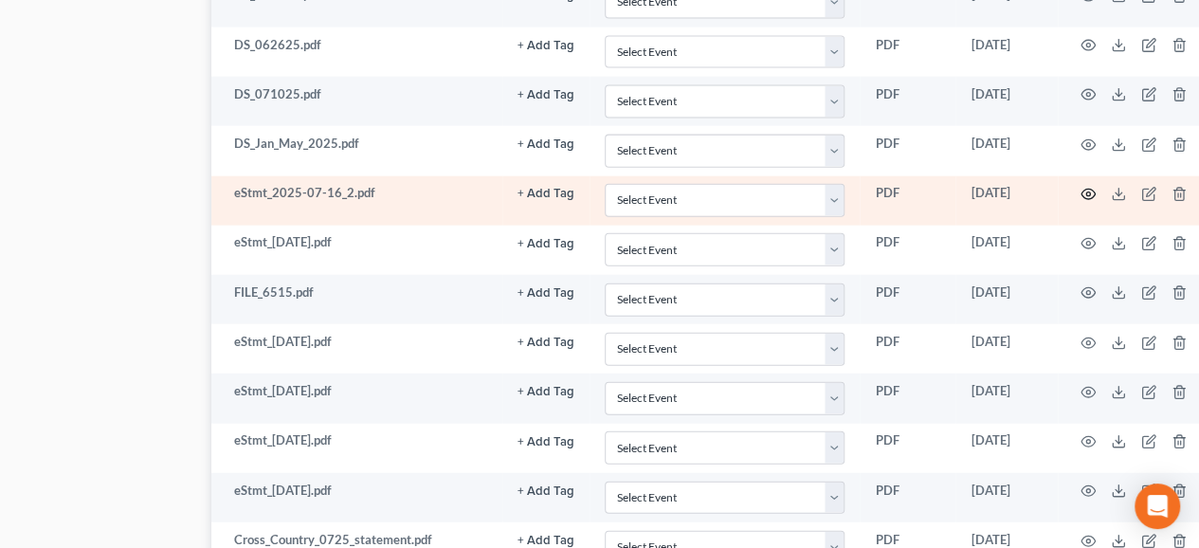
click at [1081, 190] on icon "button" at bounding box center [1088, 195] width 14 height 10
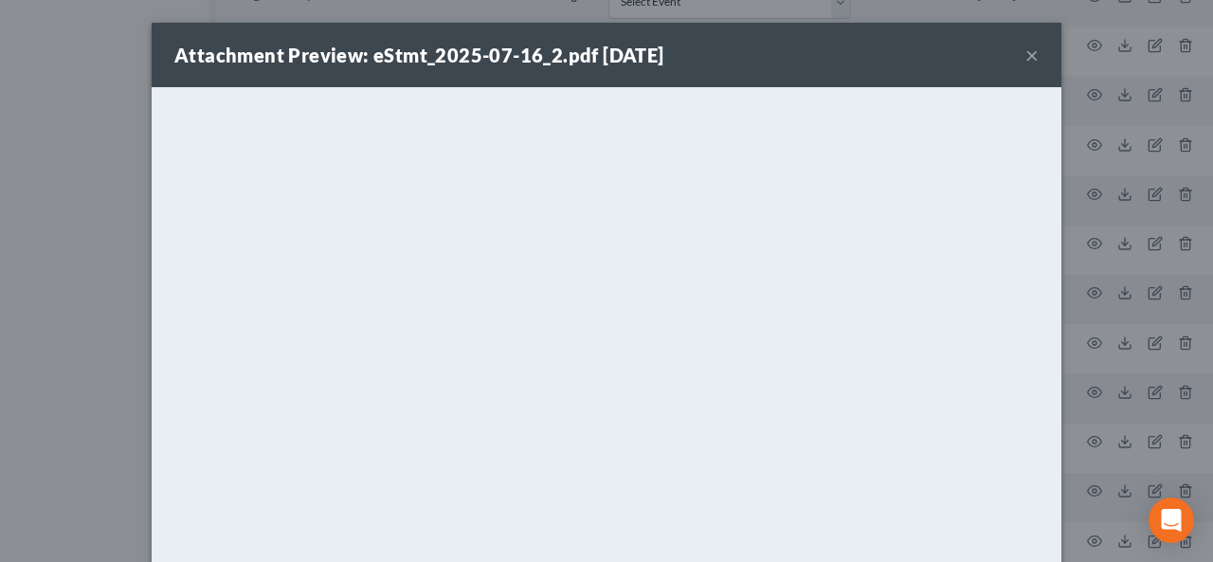
click at [1026, 56] on button "×" at bounding box center [1032, 55] width 13 height 23
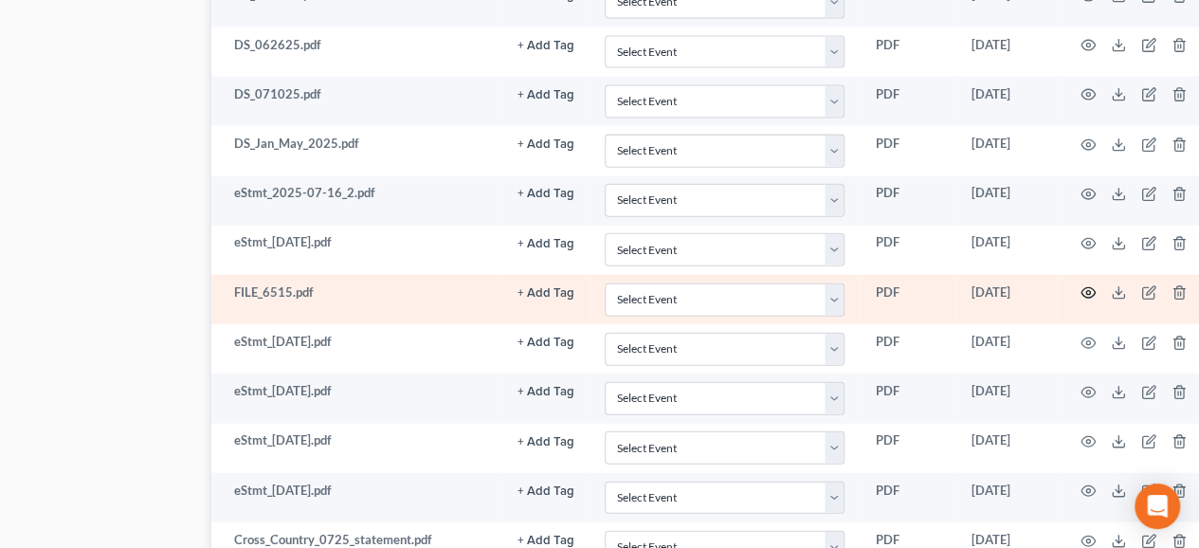
click at [1086, 291] on circle "button" at bounding box center [1088, 293] width 4 height 4
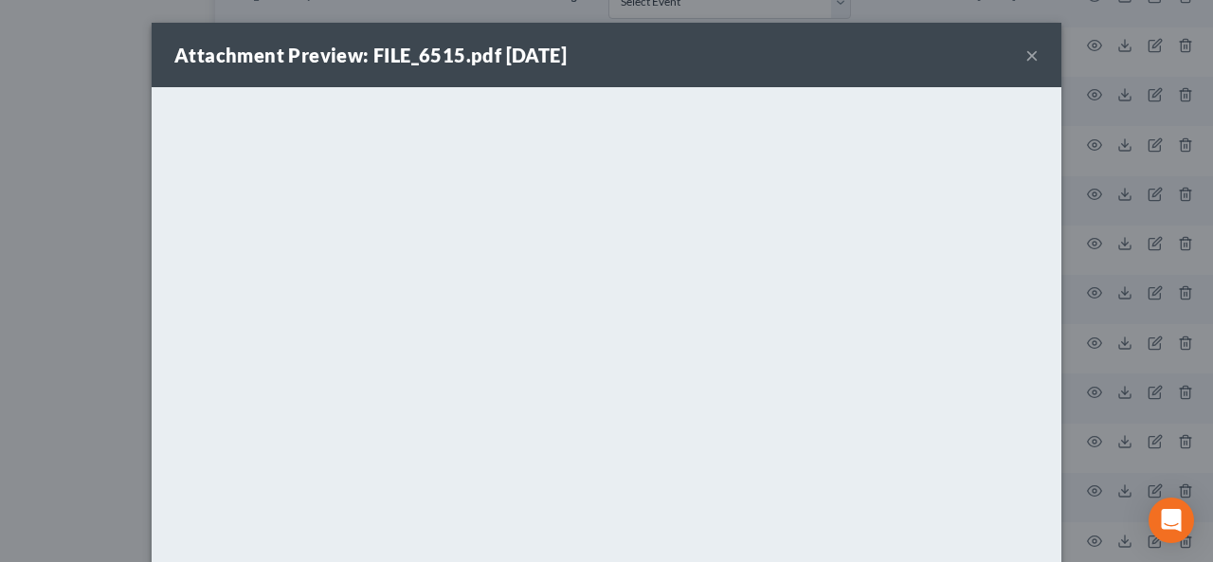
click at [1026, 61] on button "×" at bounding box center [1032, 55] width 13 height 23
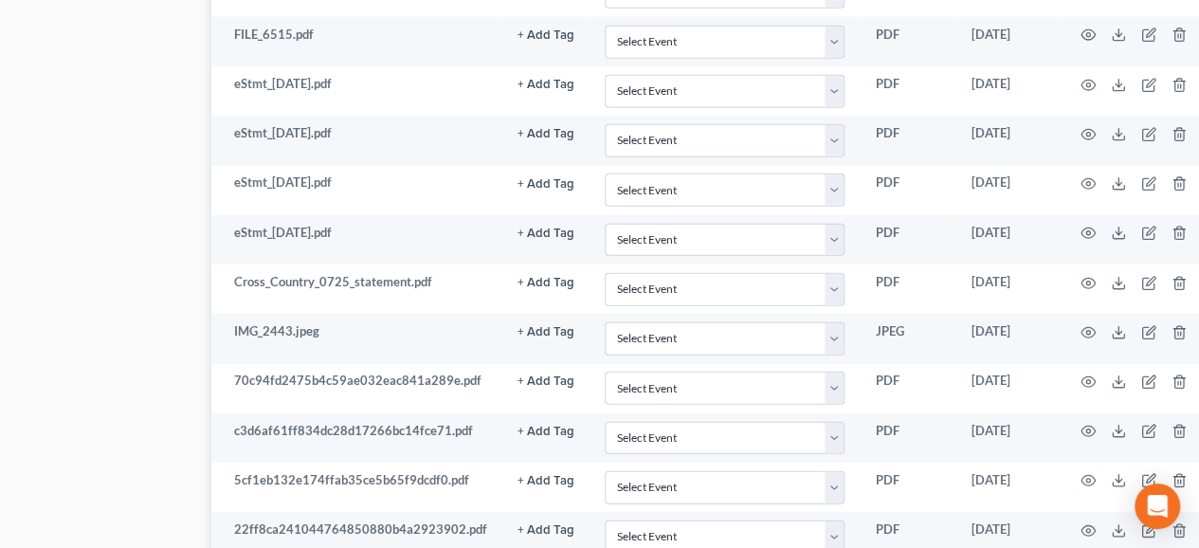
scroll to position [2385, 104]
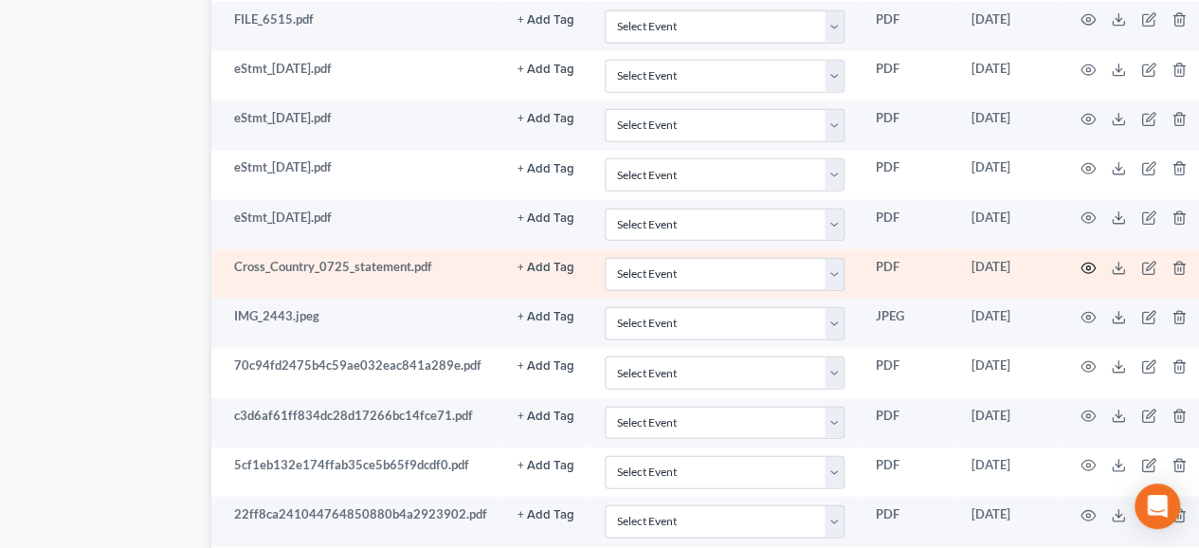
click at [1086, 266] on circle "button" at bounding box center [1088, 268] width 4 height 4
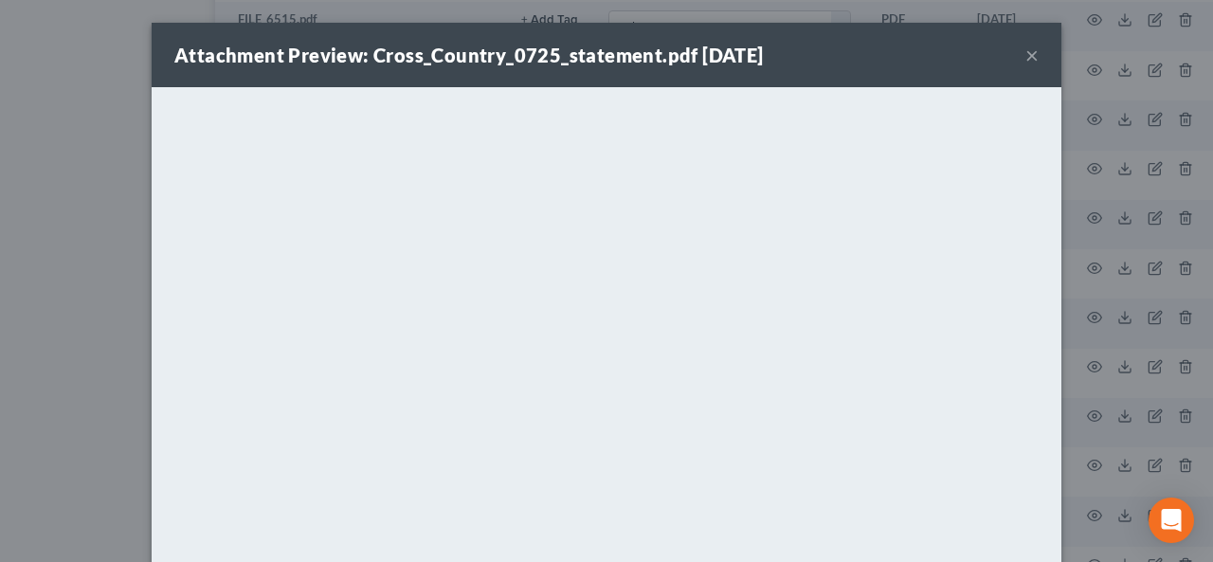
click at [1026, 53] on button "×" at bounding box center [1032, 55] width 13 height 23
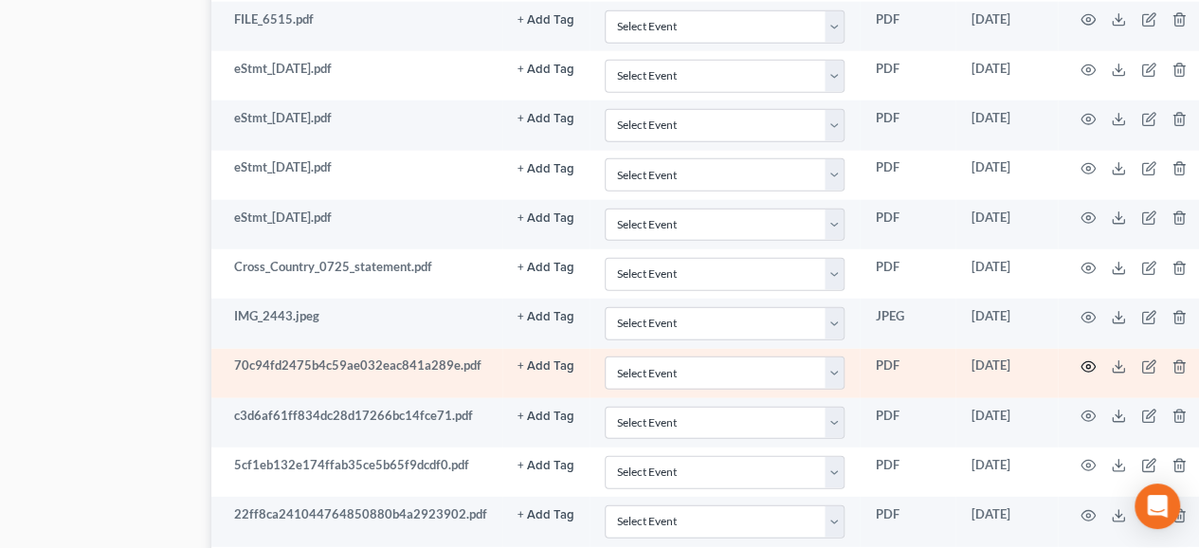
click at [1082, 359] on icon "button" at bounding box center [1087, 366] width 15 height 15
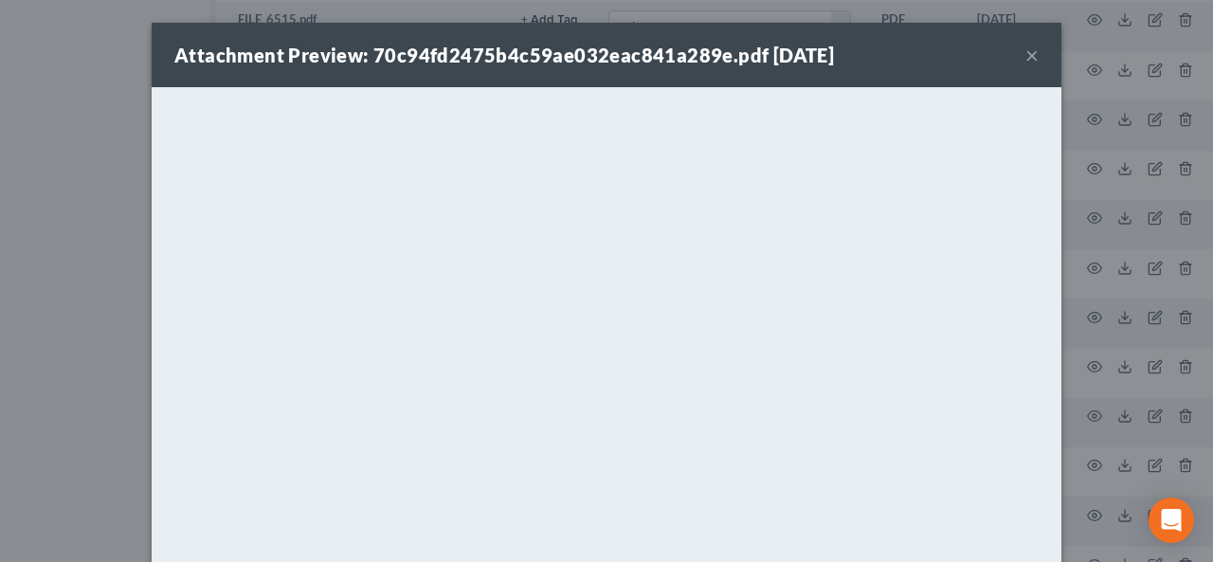
click at [1026, 52] on button "×" at bounding box center [1032, 55] width 13 height 23
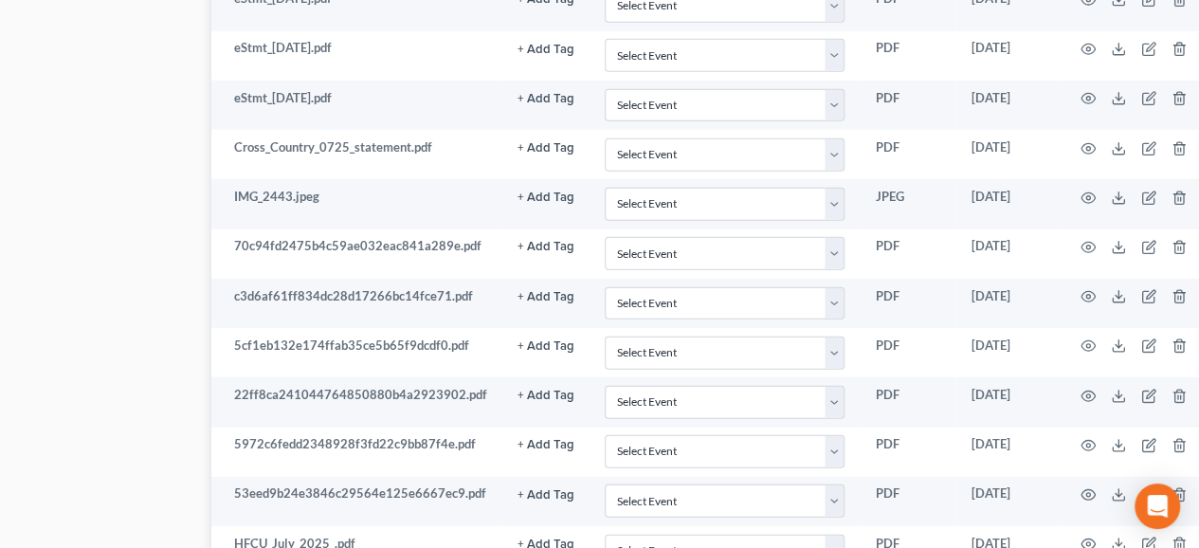
scroll to position [2529, 104]
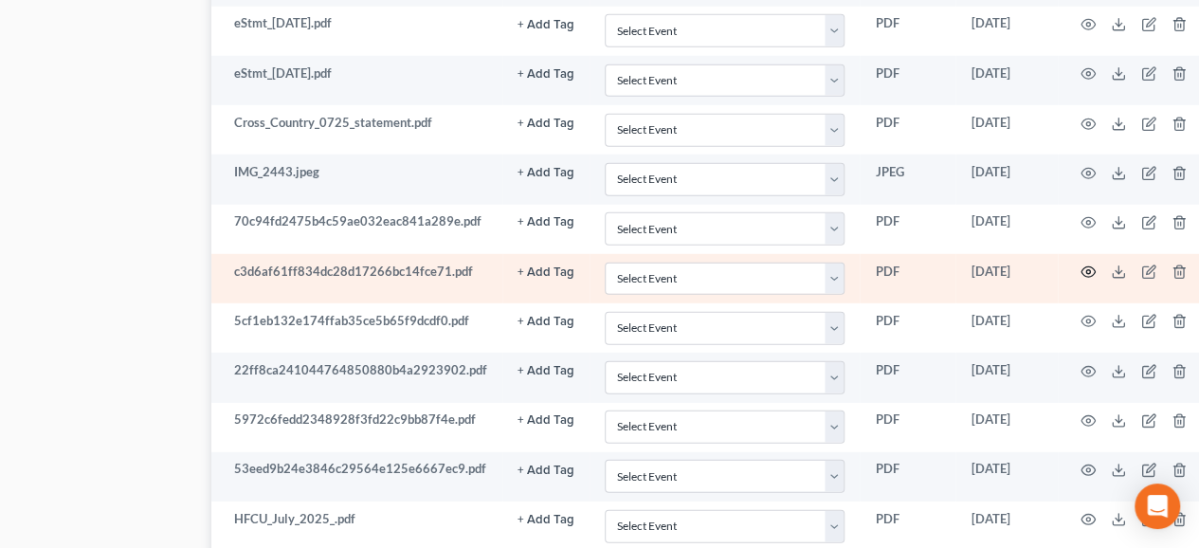
click at [1086, 270] on circle "button" at bounding box center [1088, 272] width 4 height 4
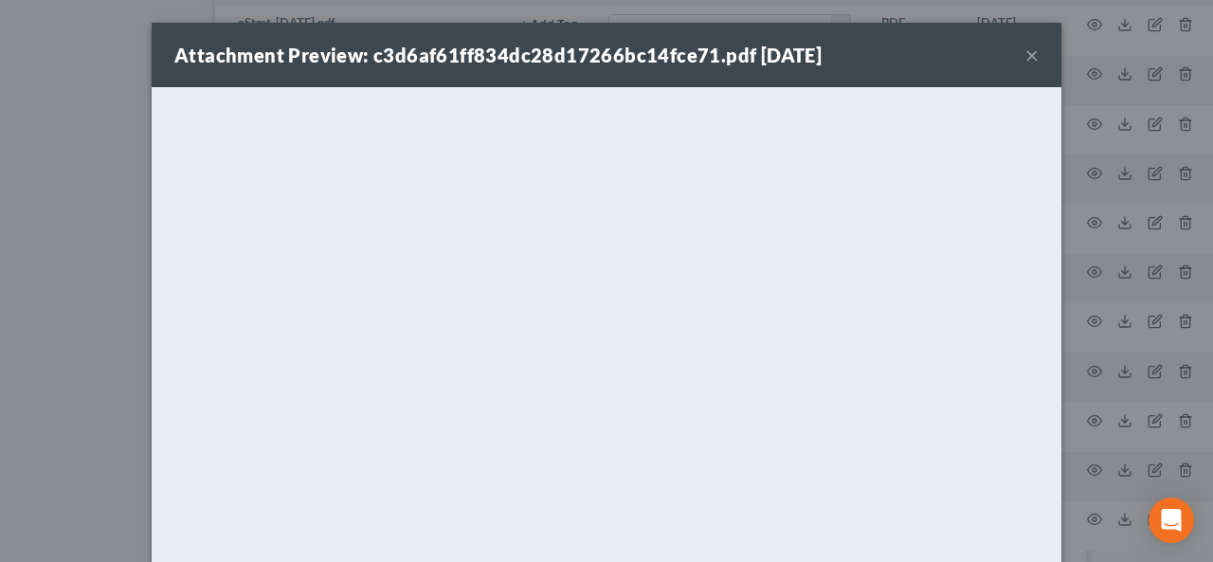
click at [1026, 55] on button "×" at bounding box center [1032, 55] width 13 height 23
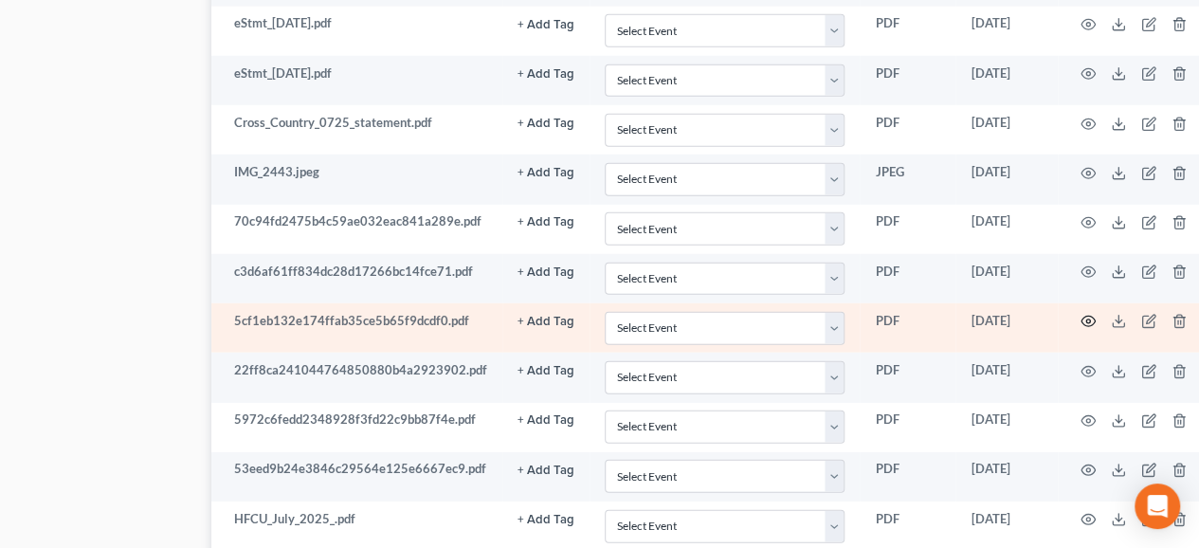
click at [1081, 314] on icon "button" at bounding box center [1087, 321] width 15 height 15
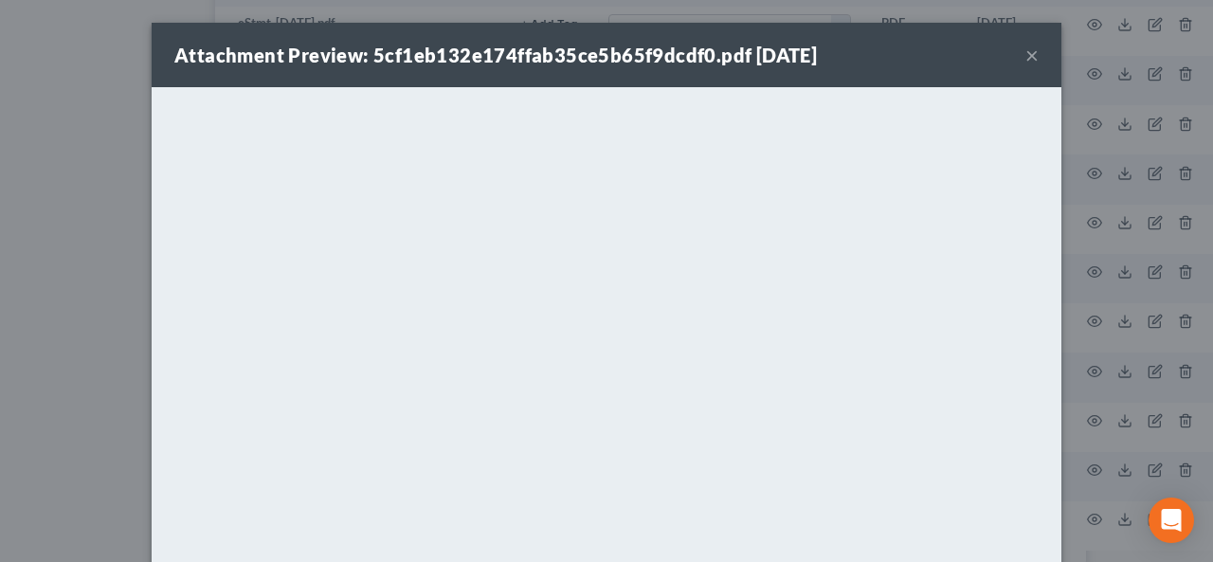
click at [1026, 62] on button "×" at bounding box center [1032, 55] width 13 height 23
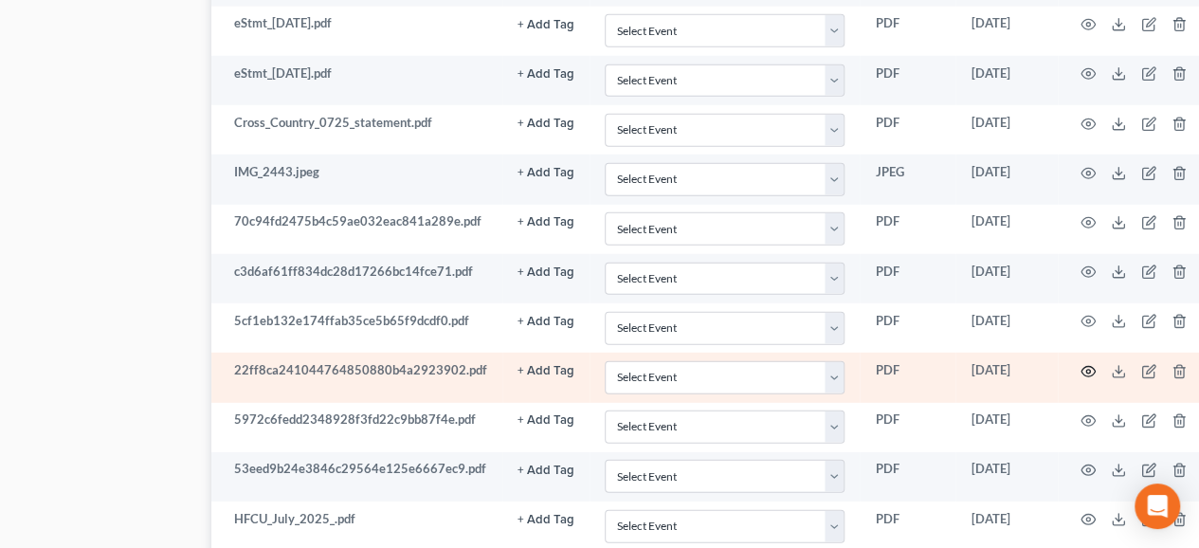
click at [1082, 364] on icon "button" at bounding box center [1087, 371] width 15 height 15
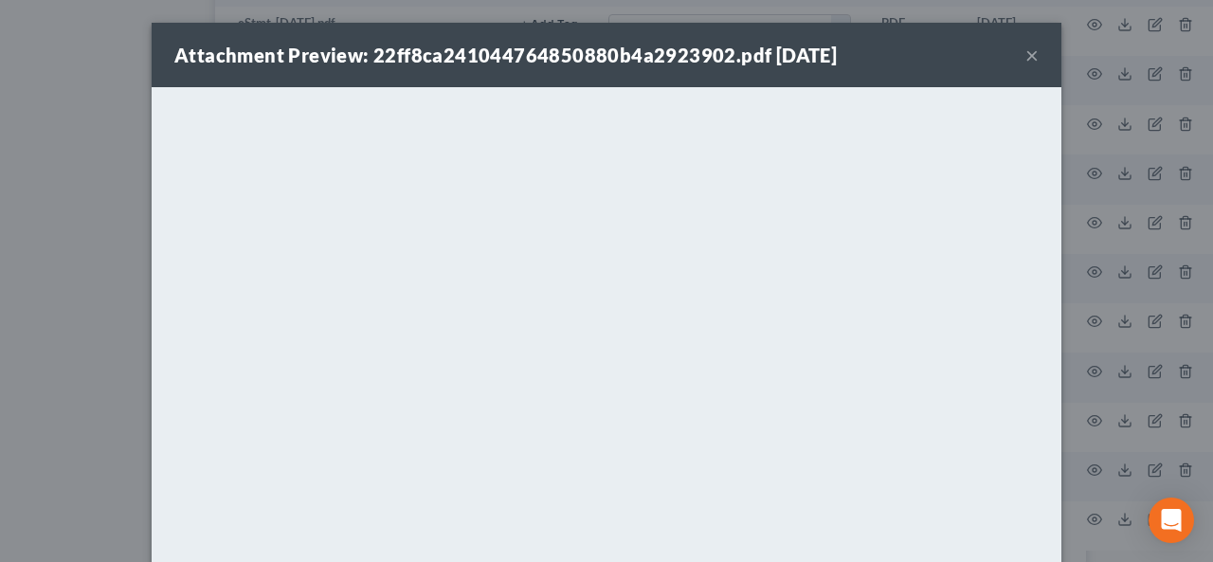
click at [1026, 49] on button "×" at bounding box center [1032, 55] width 13 height 23
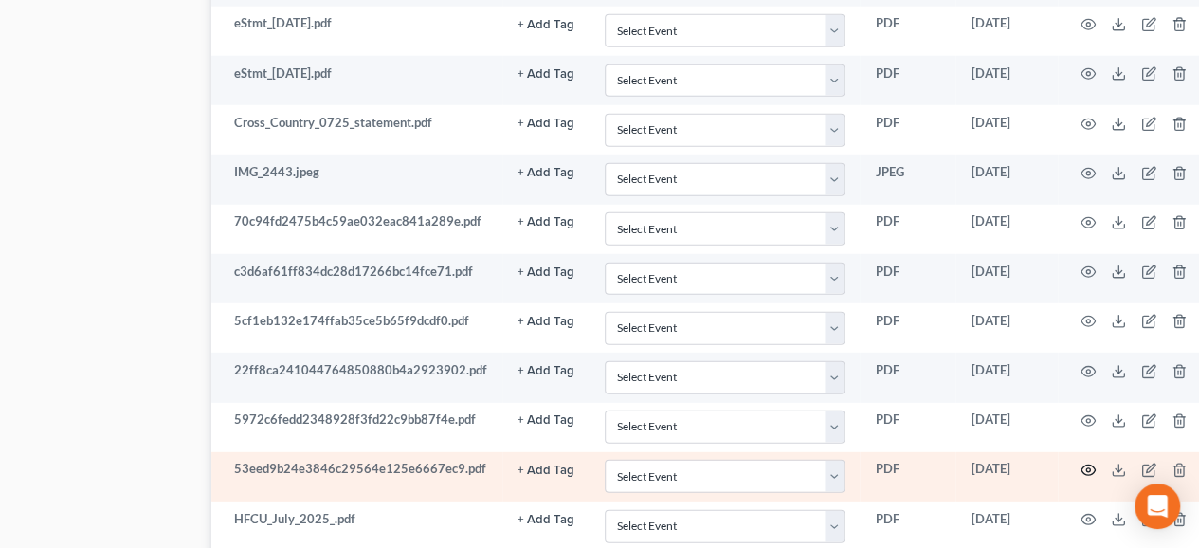
click at [1081, 465] on icon "button" at bounding box center [1088, 470] width 14 height 10
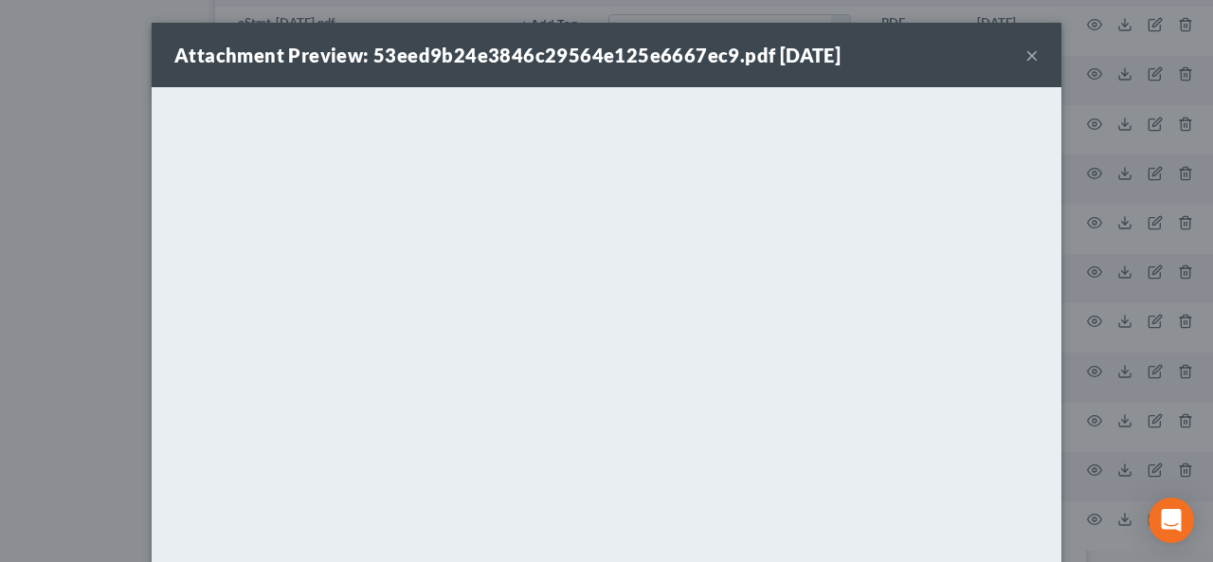
click at [1026, 58] on button "×" at bounding box center [1032, 55] width 13 height 23
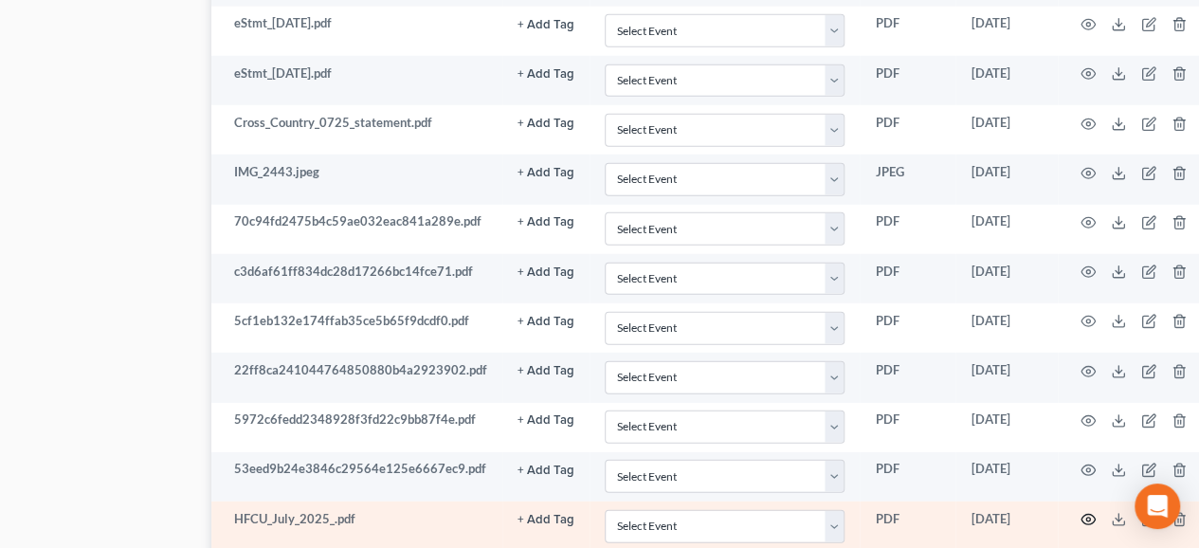
click at [1085, 515] on icon "button" at bounding box center [1088, 520] width 14 height 10
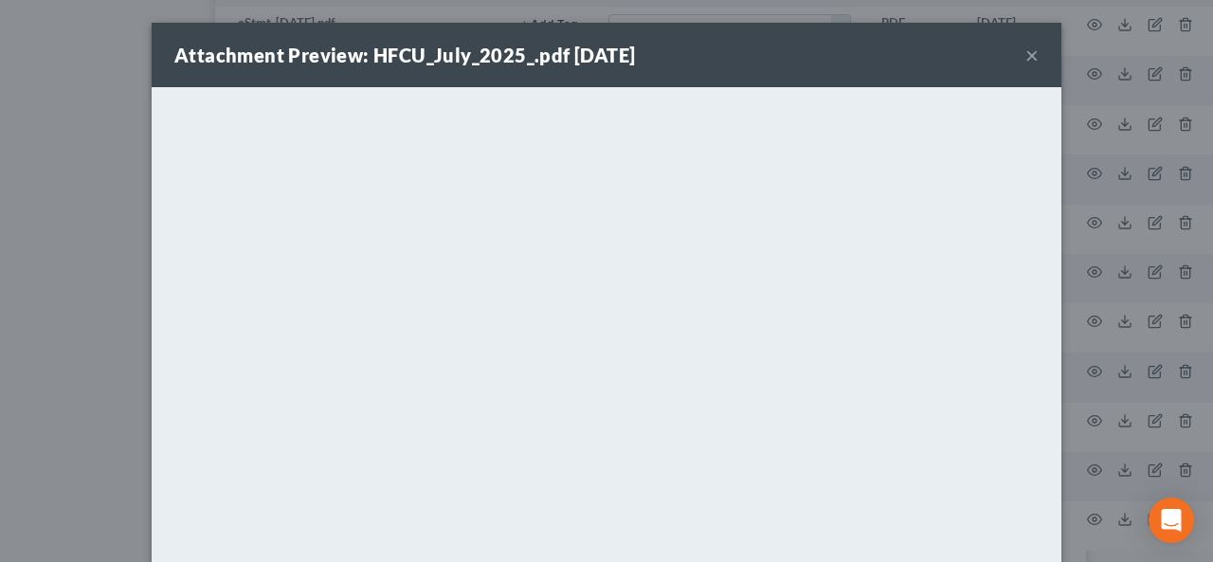
click at [1026, 55] on button "×" at bounding box center [1032, 55] width 13 height 23
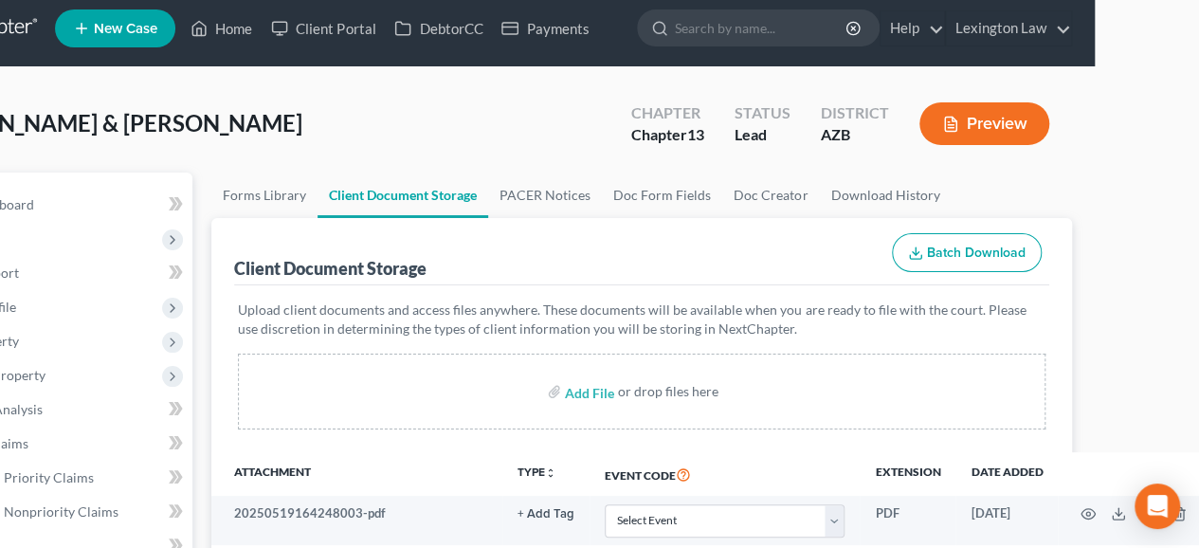
scroll to position [0, 104]
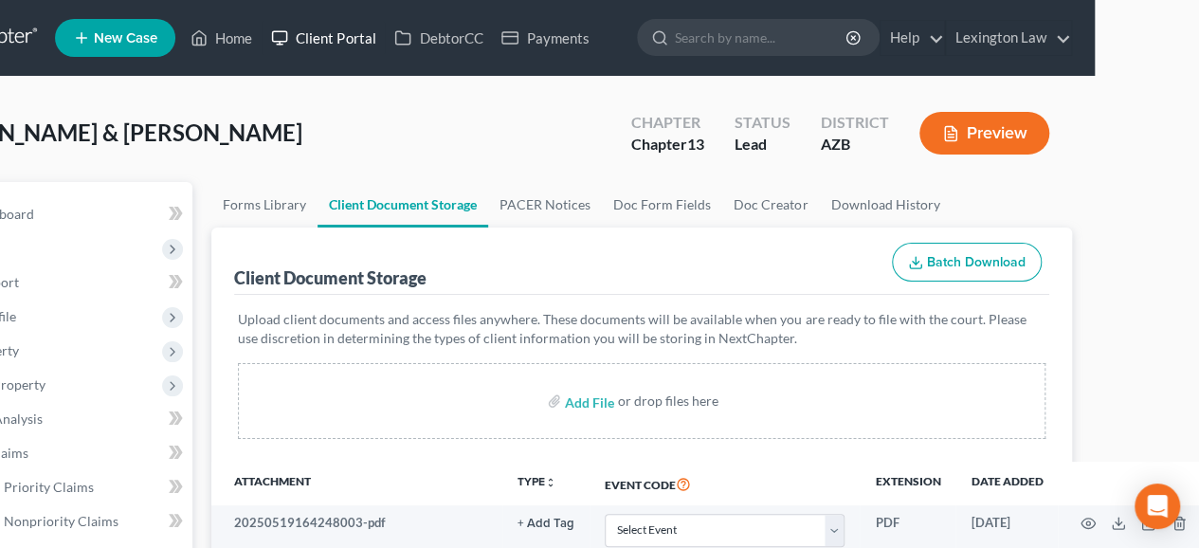
click at [349, 35] on link "Client Portal" at bounding box center [323, 38] width 123 height 34
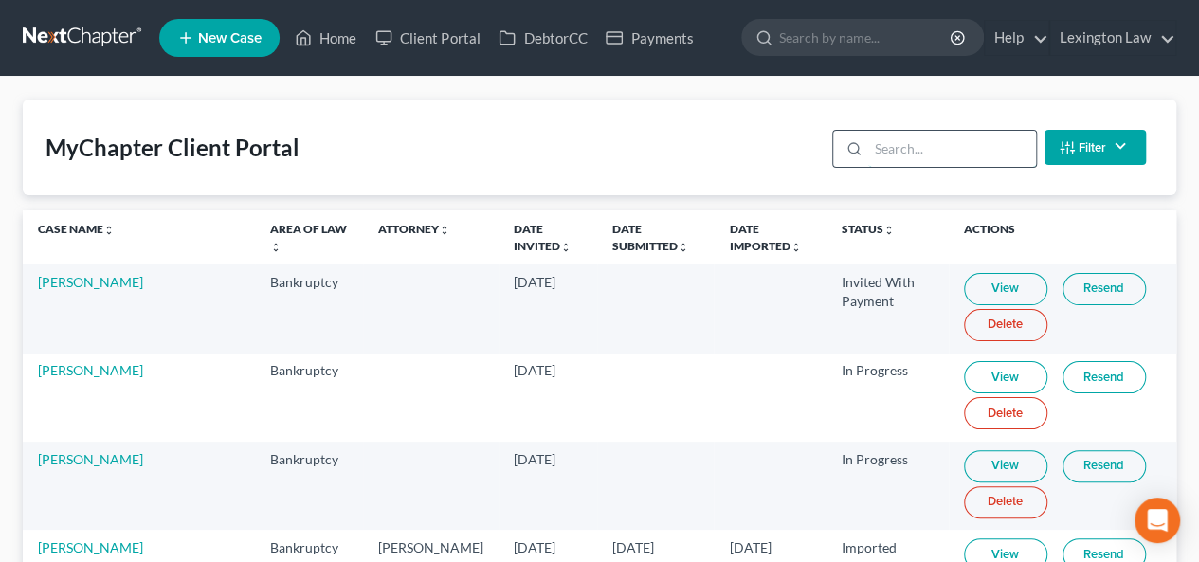
click at [884, 143] on input "search" at bounding box center [952, 149] width 168 height 36
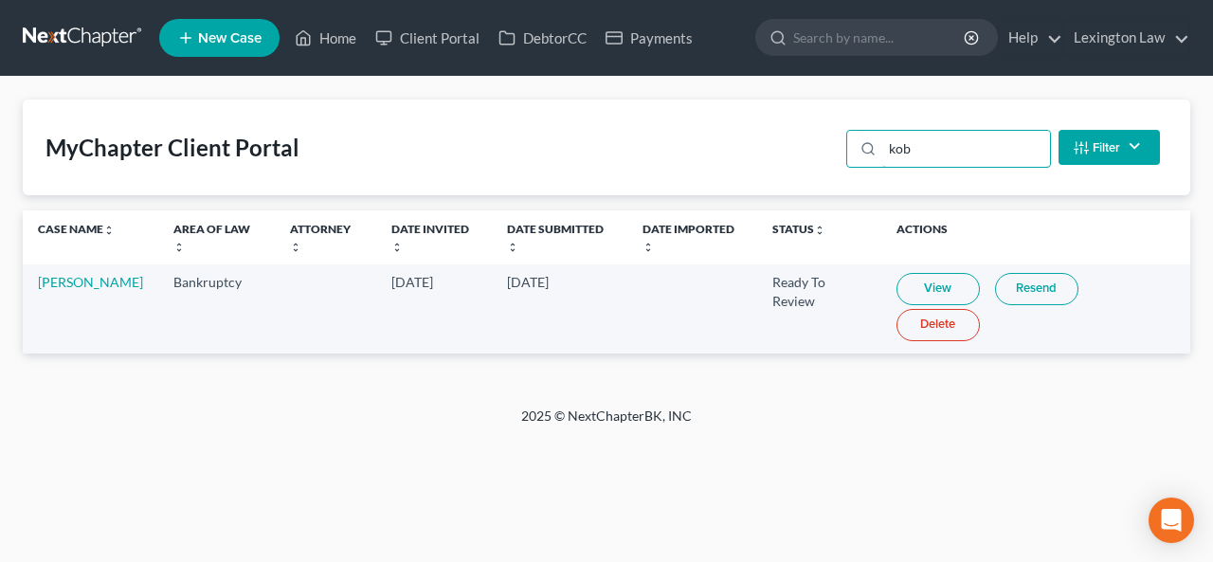
type input "kob"
click at [925, 283] on link "View" at bounding box center [938, 289] width 83 height 32
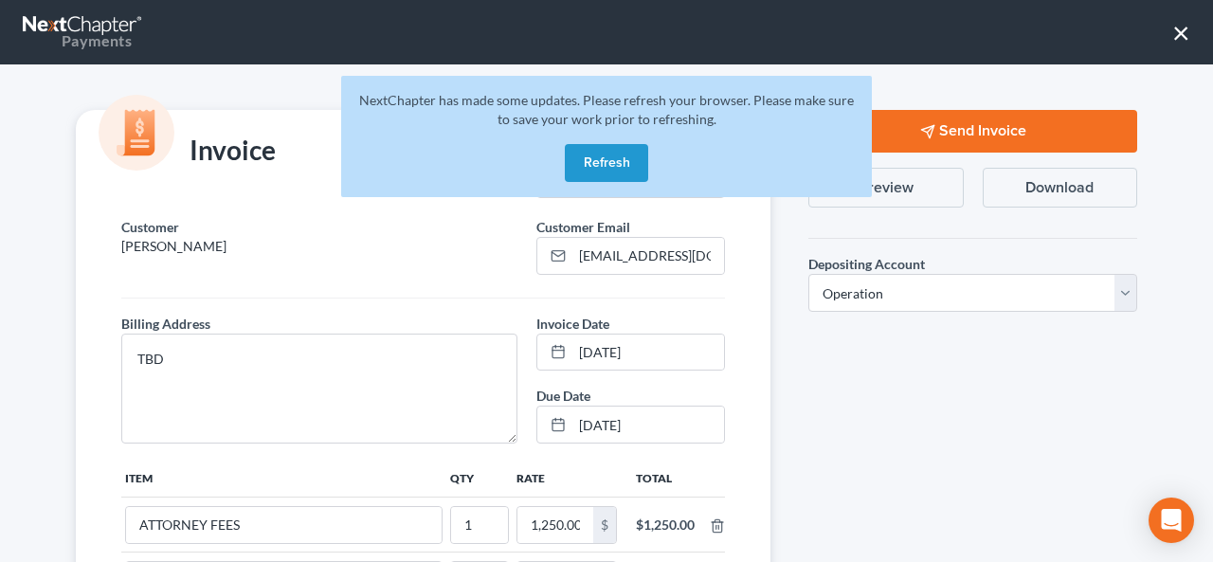
select select "0"
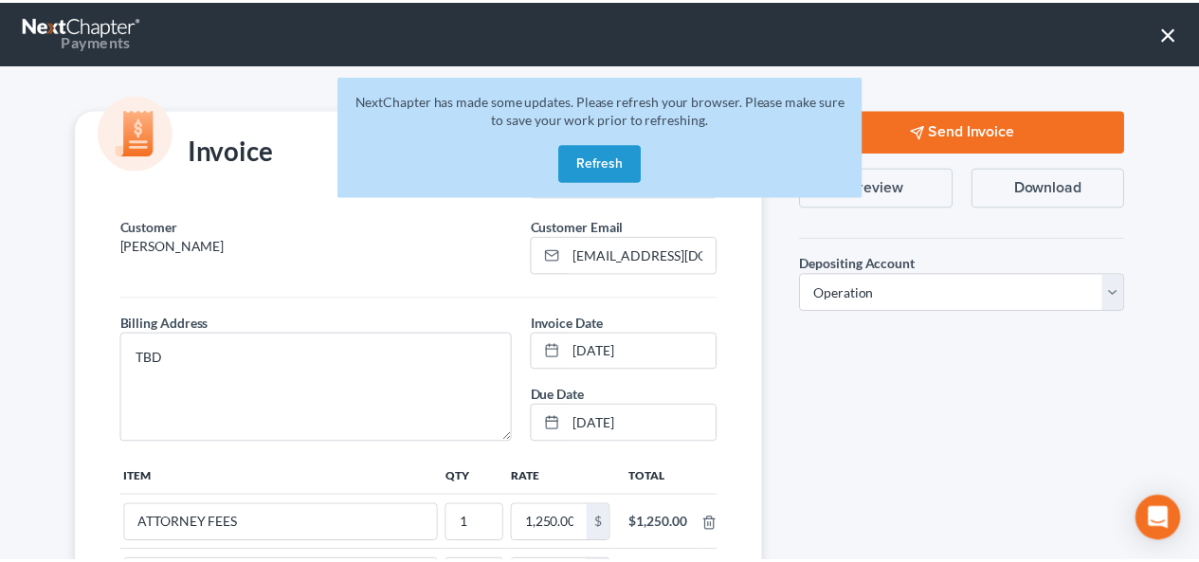
scroll to position [190, 0]
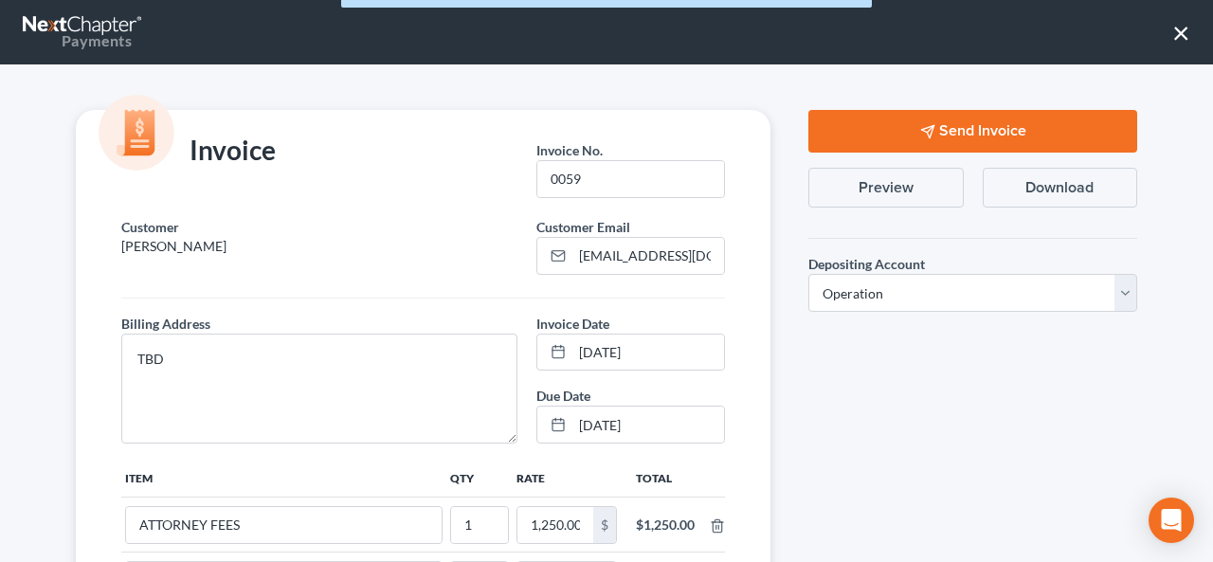
click at [1186, 33] on button "×" at bounding box center [1181, 32] width 18 height 30
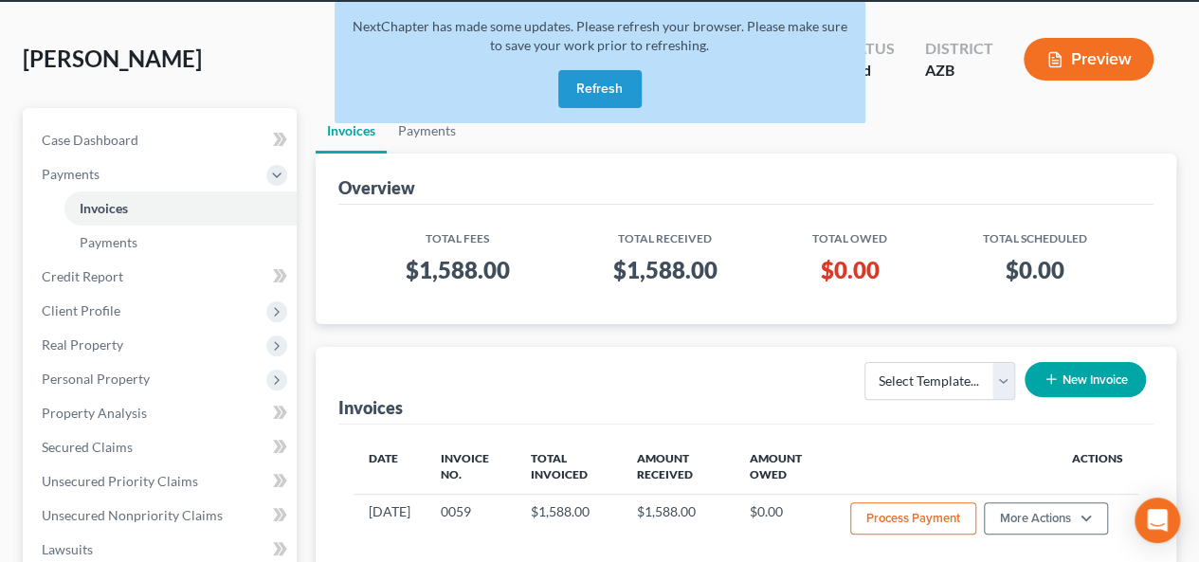
scroll to position [0, 0]
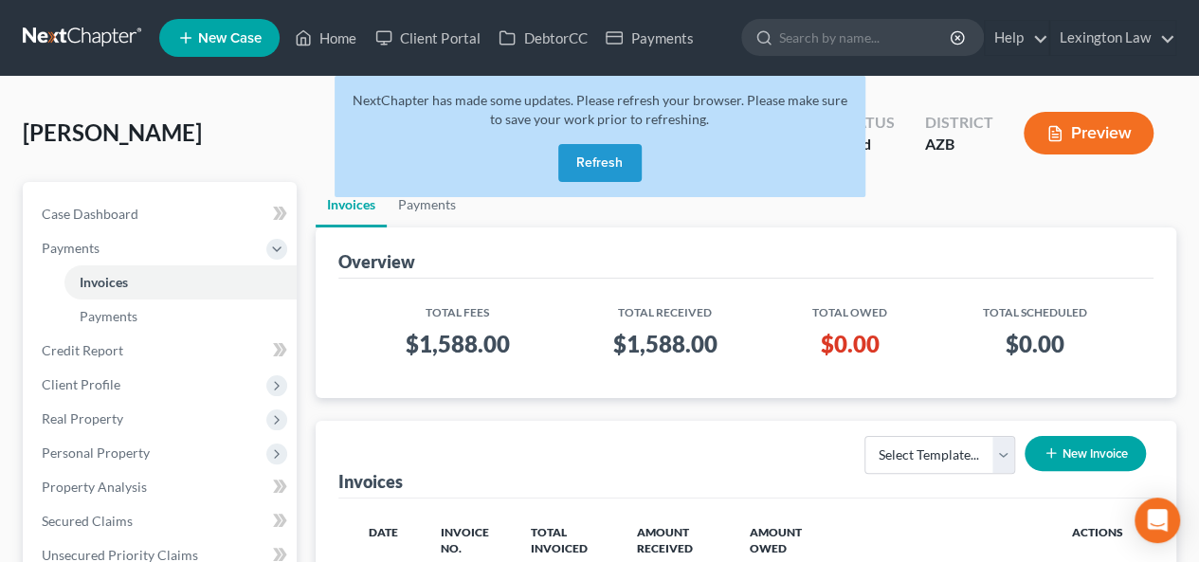
click at [612, 158] on button "Refresh" at bounding box center [599, 163] width 83 height 38
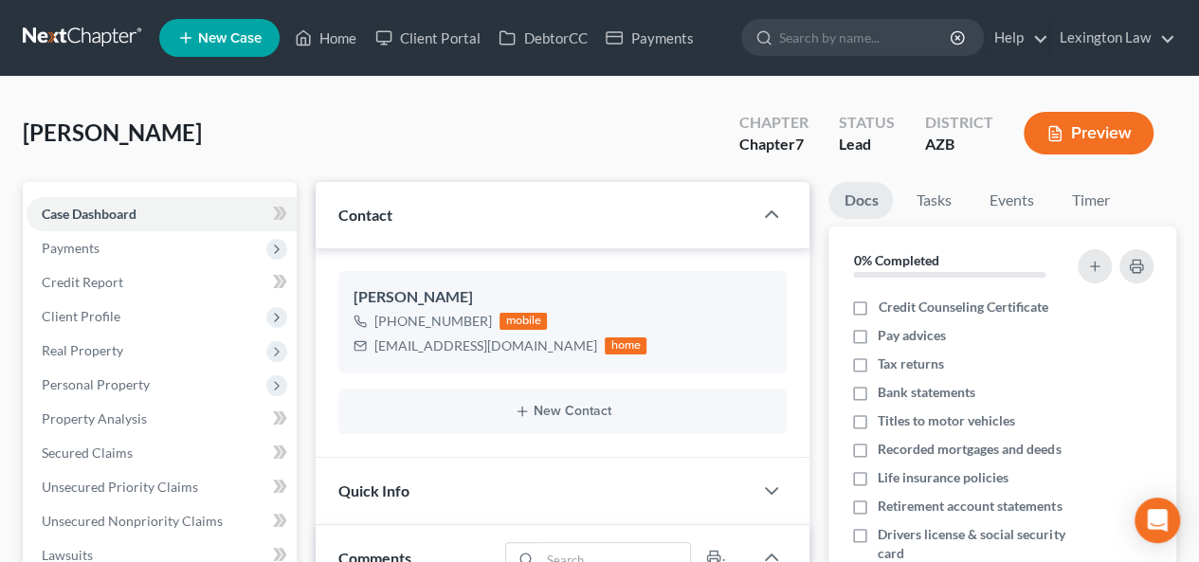
scroll to position [156, 0]
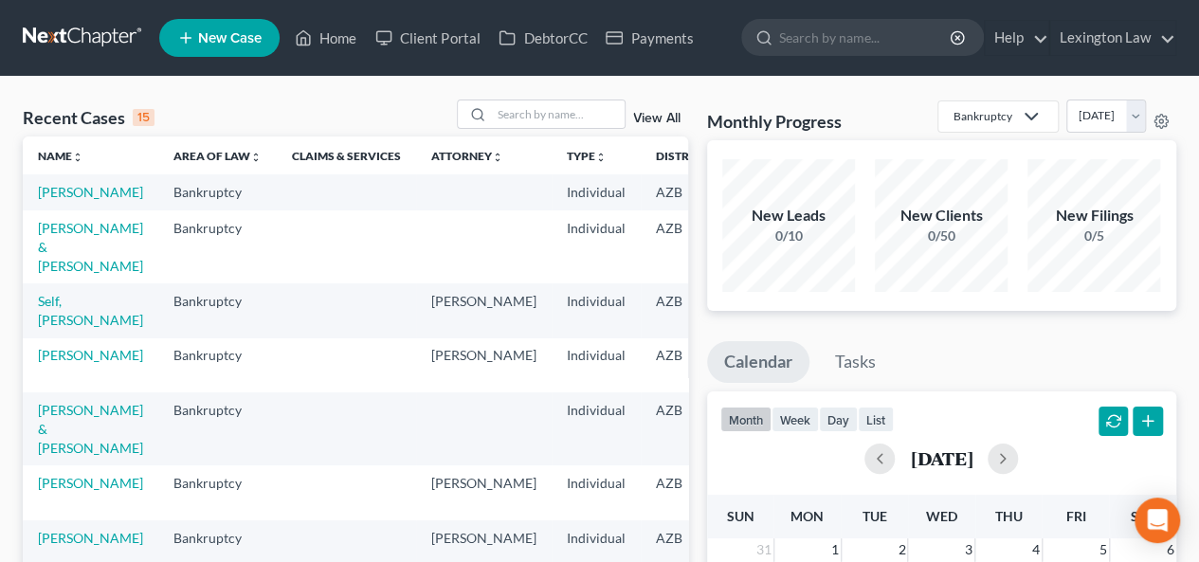
click at [64, 436] on td "Walden, Koby & Megan" at bounding box center [91, 428] width 136 height 73
click at [53, 437] on td "Walden, Koby & Megan" at bounding box center [91, 428] width 136 height 73
click at [59, 456] on link "Walden, Koby & Megan" at bounding box center [90, 429] width 105 height 54
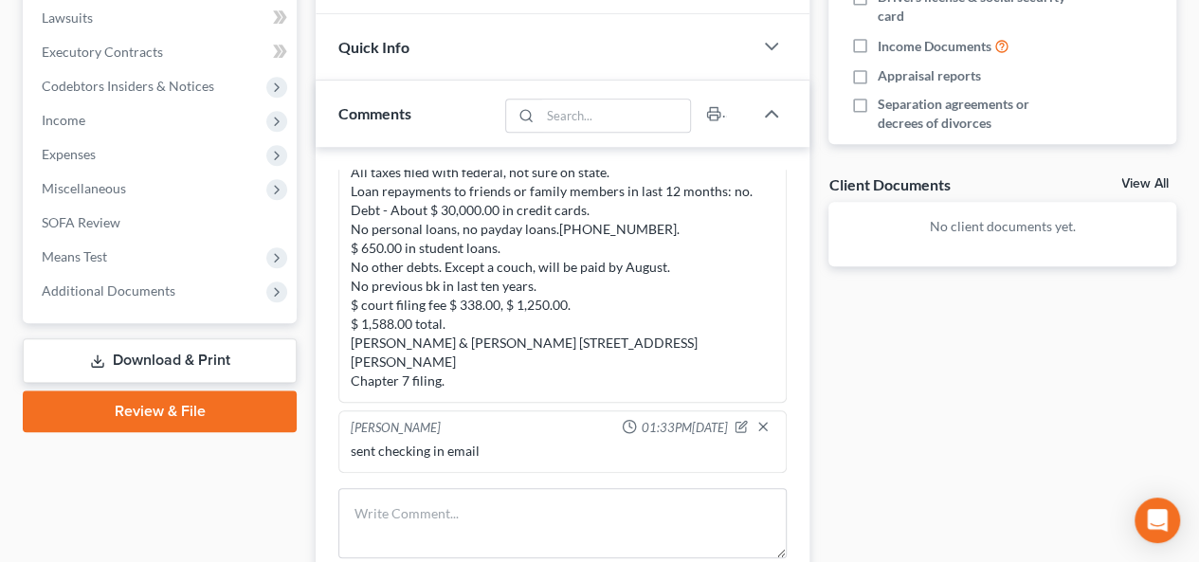
scroll to position [550, 0]
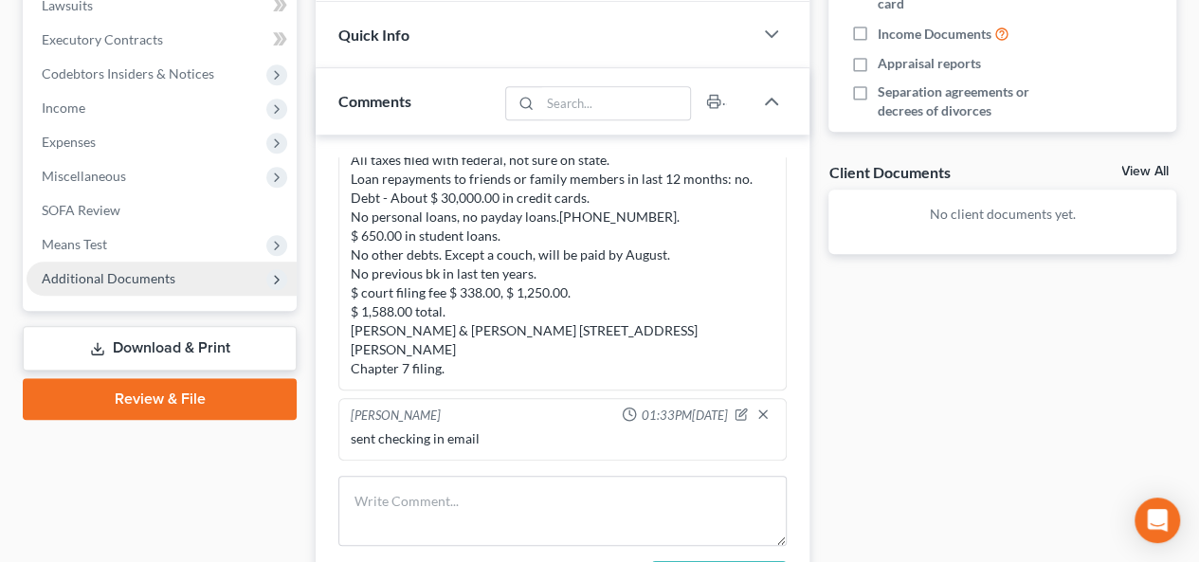
click at [169, 293] on span "Additional Documents" at bounding box center [162, 279] width 270 height 34
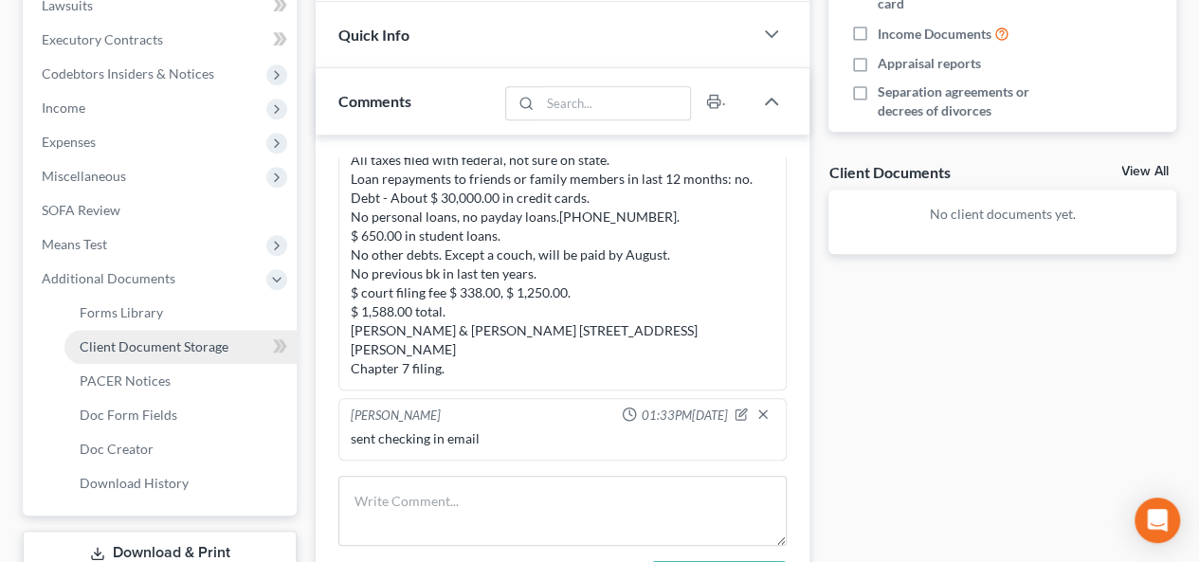
click at [214, 348] on span "Client Document Storage" at bounding box center [154, 346] width 149 height 16
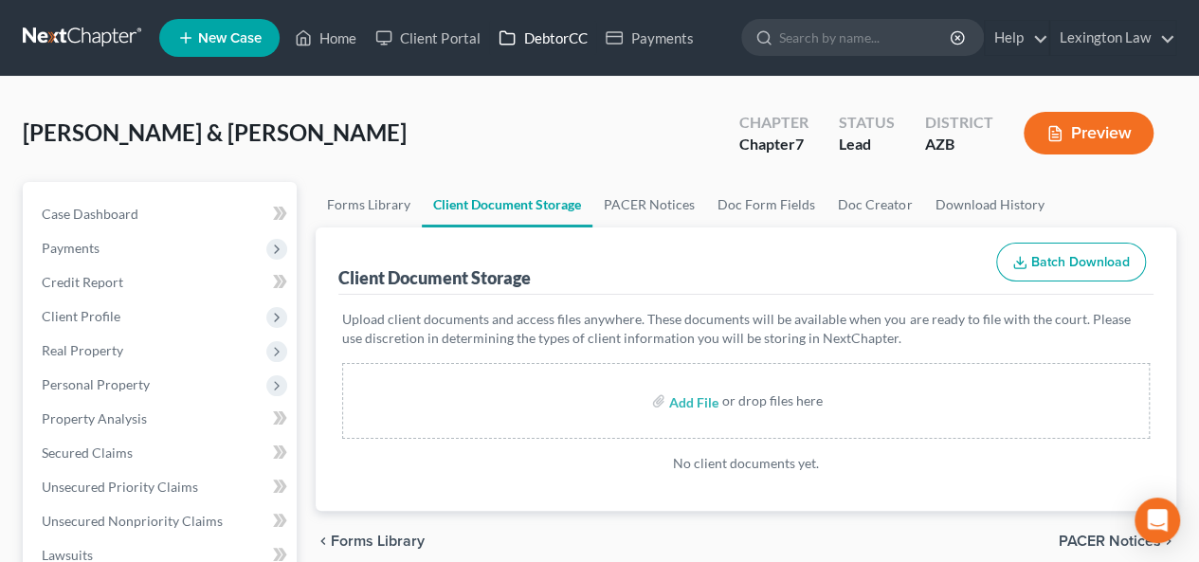
click at [565, 33] on link "DebtorCC" at bounding box center [542, 38] width 107 height 34
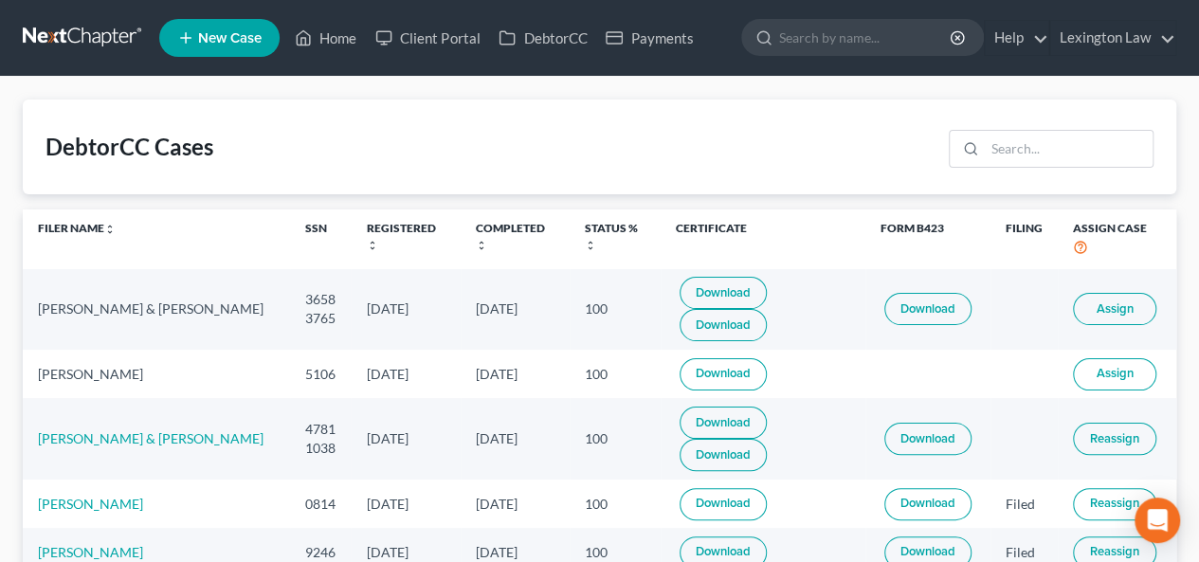
click at [1113, 301] on span "Assign" at bounding box center [1114, 308] width 37 height 15
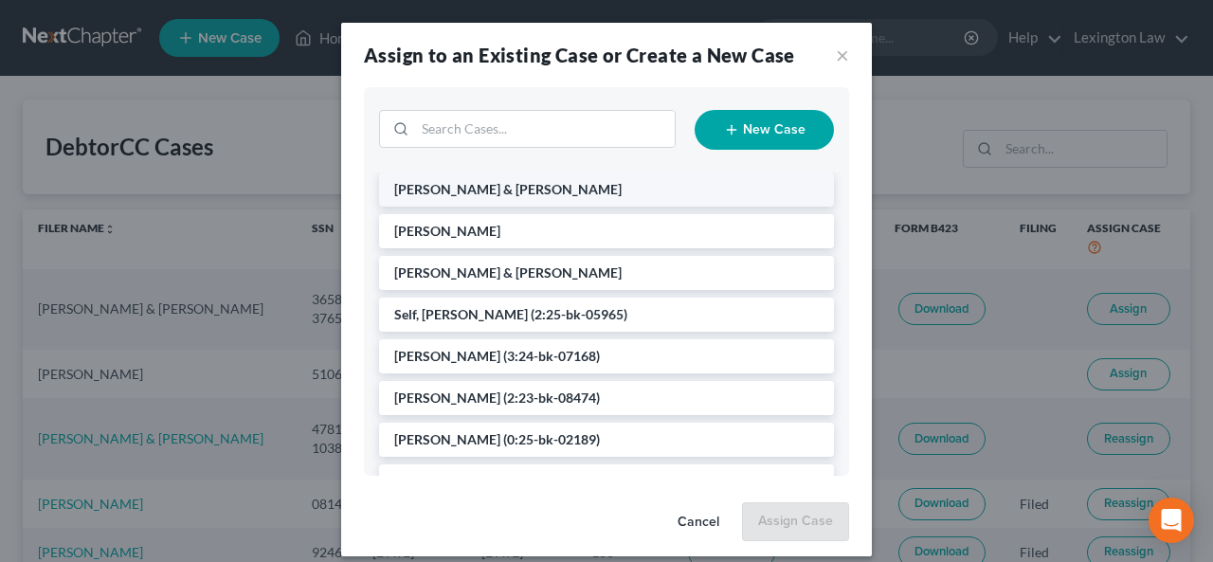
click at [561, 189] on li "Walden, Koby & Megan" at bounding box center [606, 189] width 455 height 34
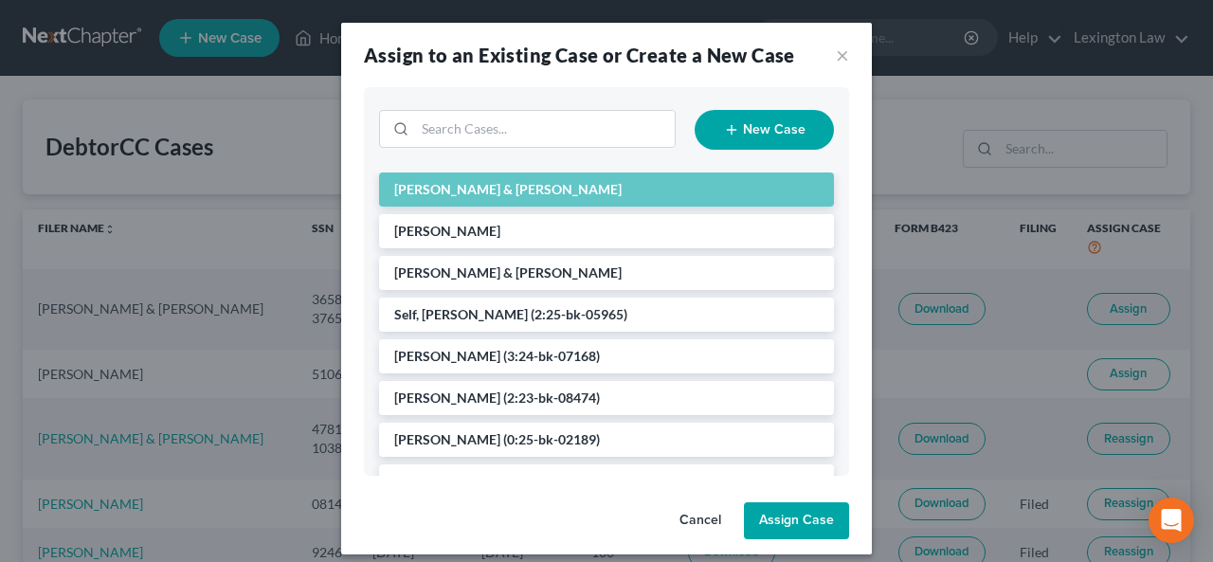
click at [785, 524] on button "Assign Case" at bounding box center [796, 521] width 105 height 38
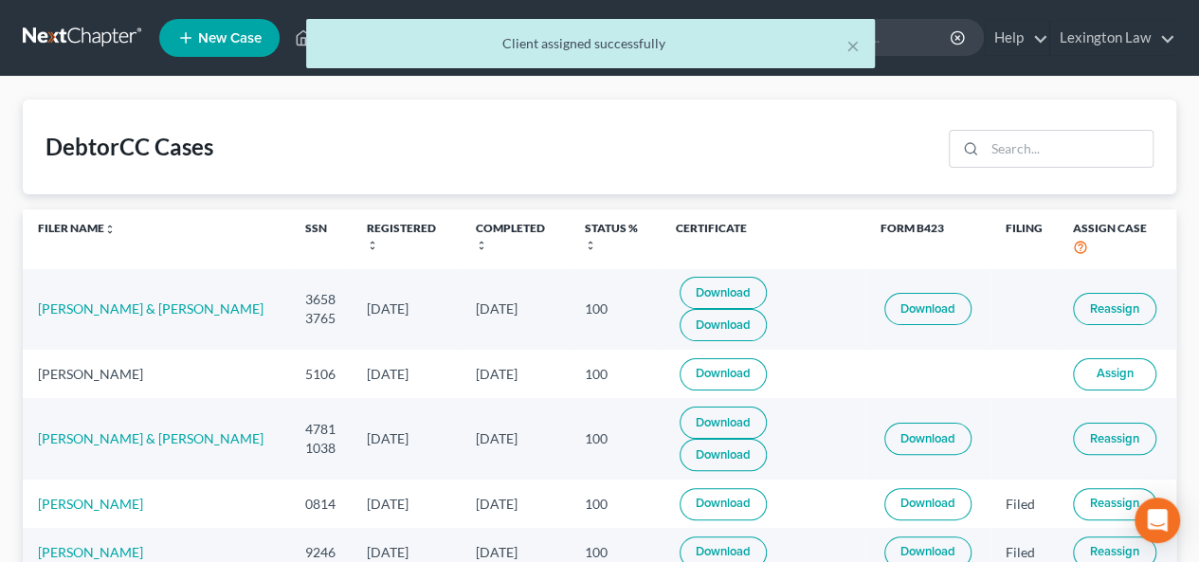
click at [1124, 366] on span "Assign" at bounding box center [1114, 373] width 37 height 15
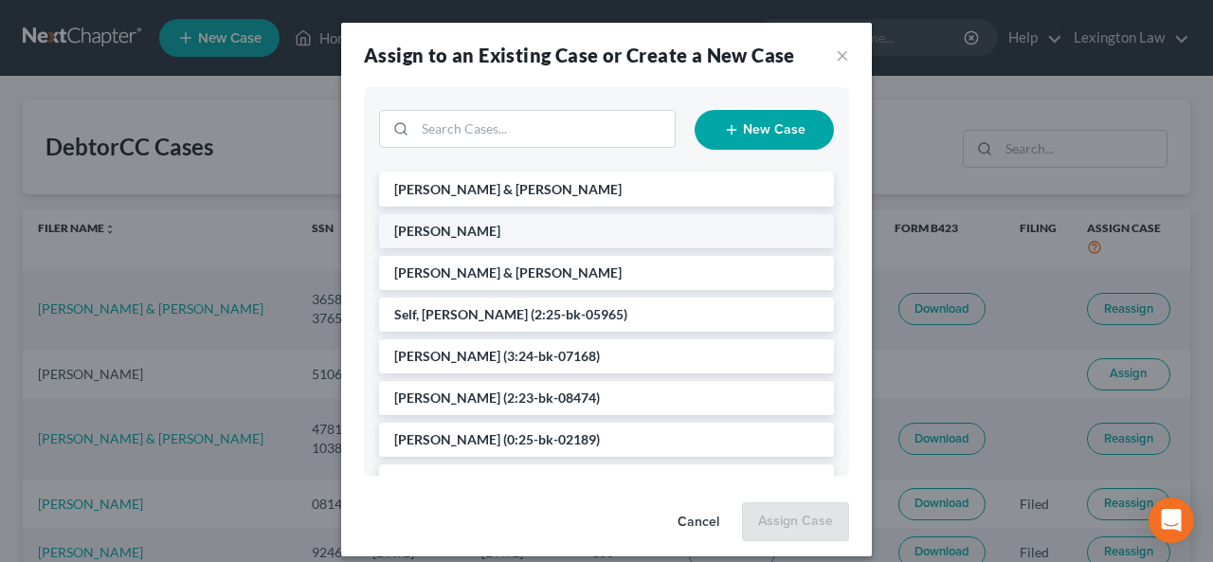
click at [480, 233] on span "Gonzalez, Renate" at bounding box center [447, 231] width 106 height 16
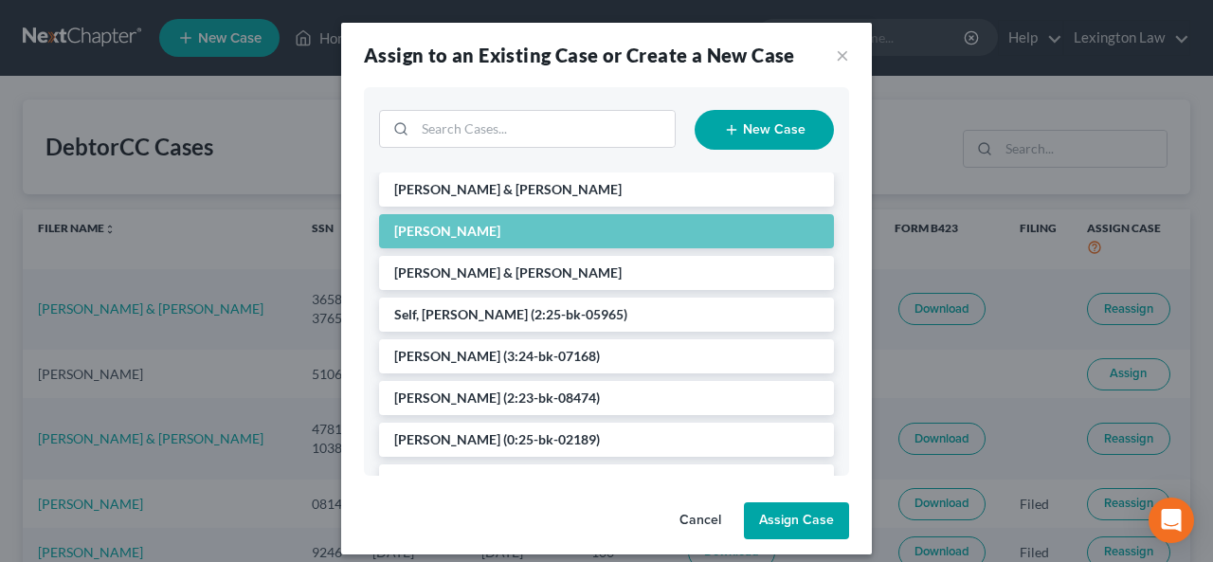
click at [777, 524] on button "Assign Case" at bounding box center [796, 521] width 105 height 38
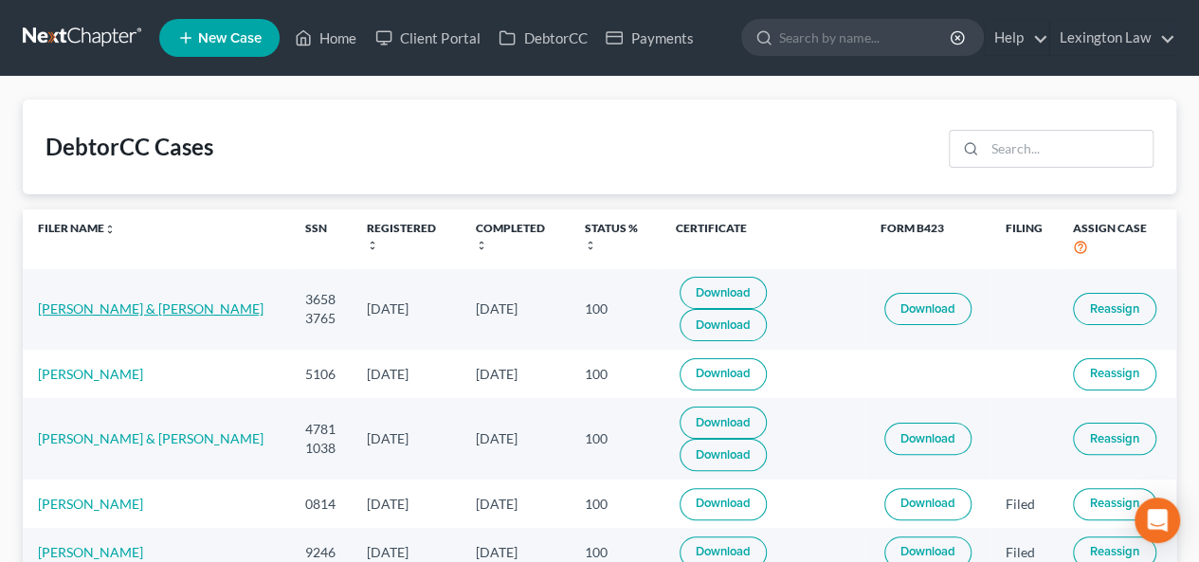
click at [115, 300] on link "Koby Walden & Megan Walden" at bounding box center [151, 308] width 226 height 16
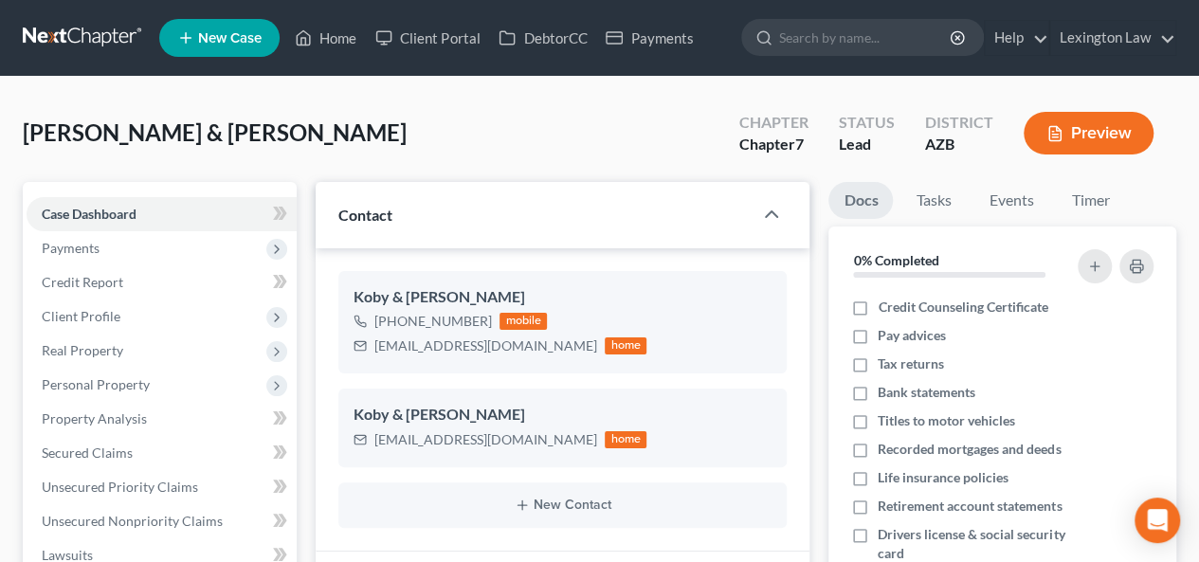
scroll to position [206, 0]
click at [572, 127] on div "Walden, Koby & Megan Upgraded Chapter Chapter 7 Status Lead District AZB Preview" at bounding box center [599, 141] width 1153 height 82
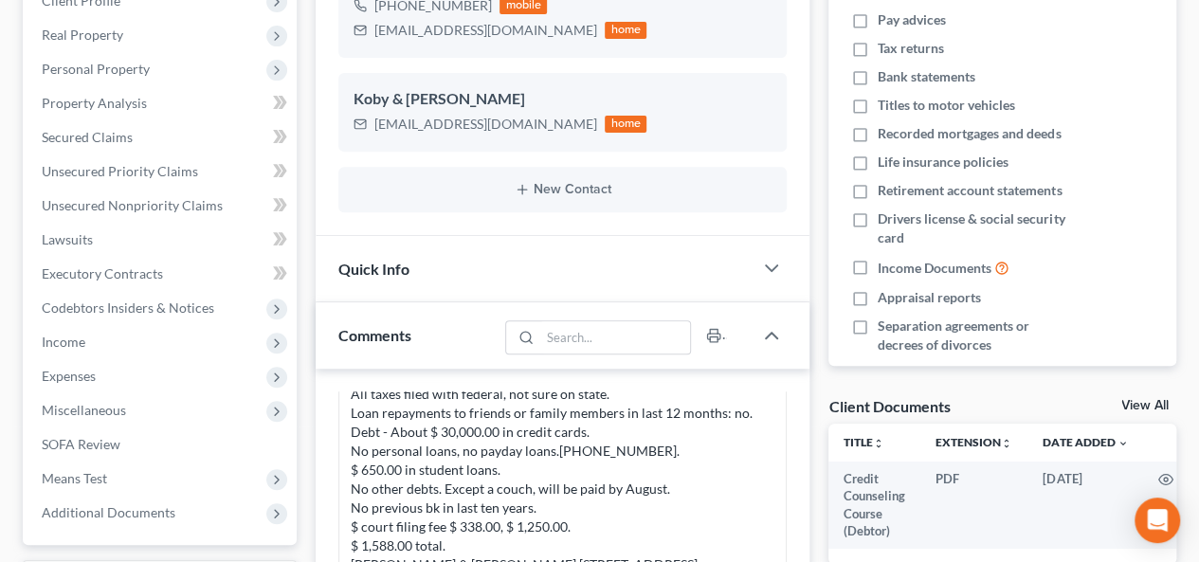
scroll to position [0, 0]
